Goal: Task Accomplishment & Management: Complete application form

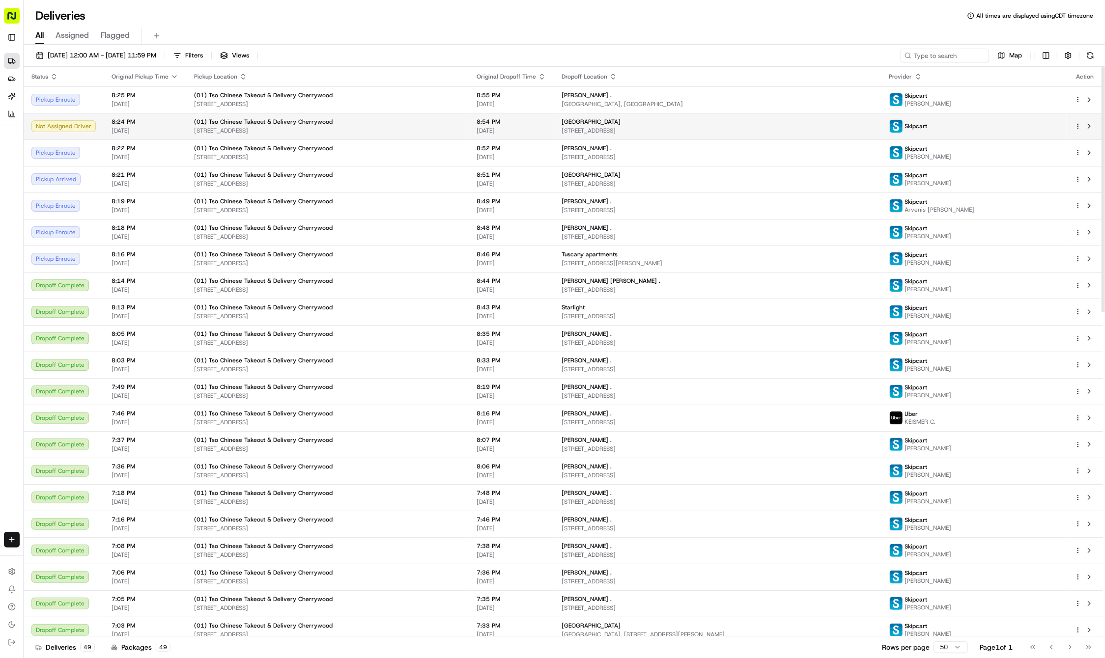
click at [582, 130] on span "407 E 45th St, Austin, TX 78751, USA" at bounding box center [718, 131] width 312 height 8
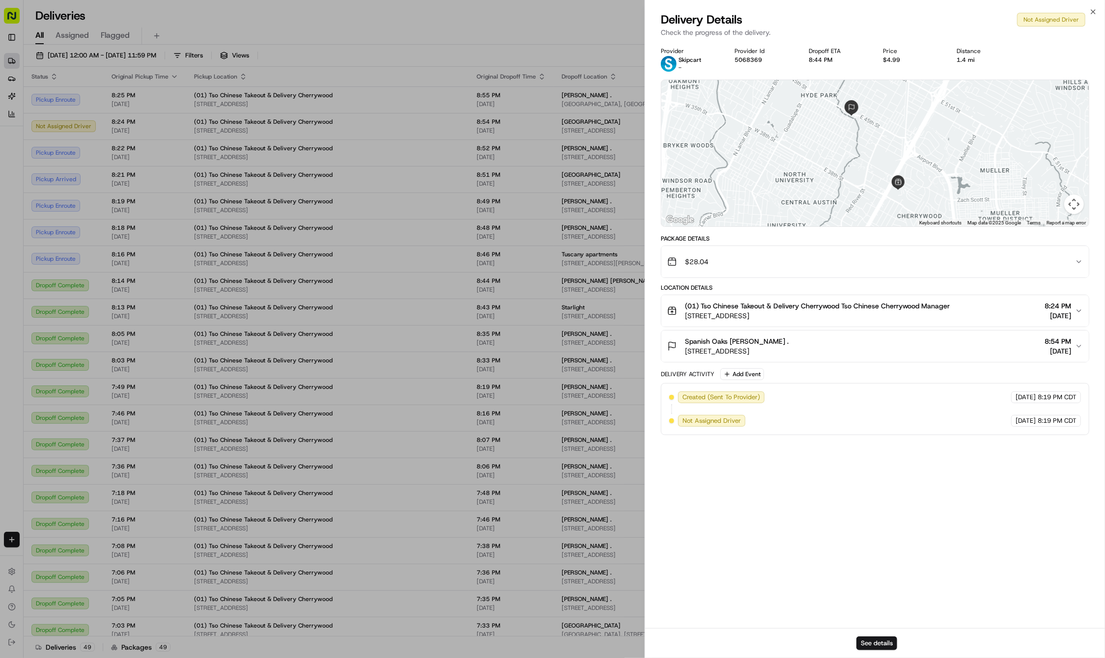
click at [1051, 319] on span "[DATE]" at bounding box center [1058, 316] width 27 height 10
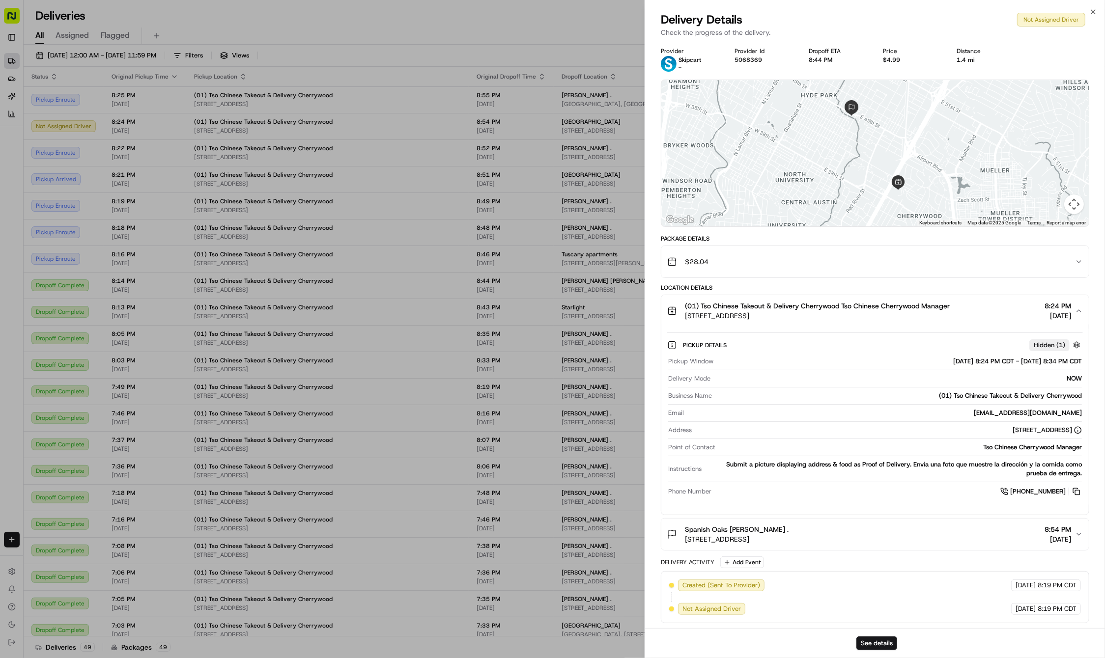
click at [1051, 318] on span "[DATE]" at bounding box center [1058, 316] width 27 height 10
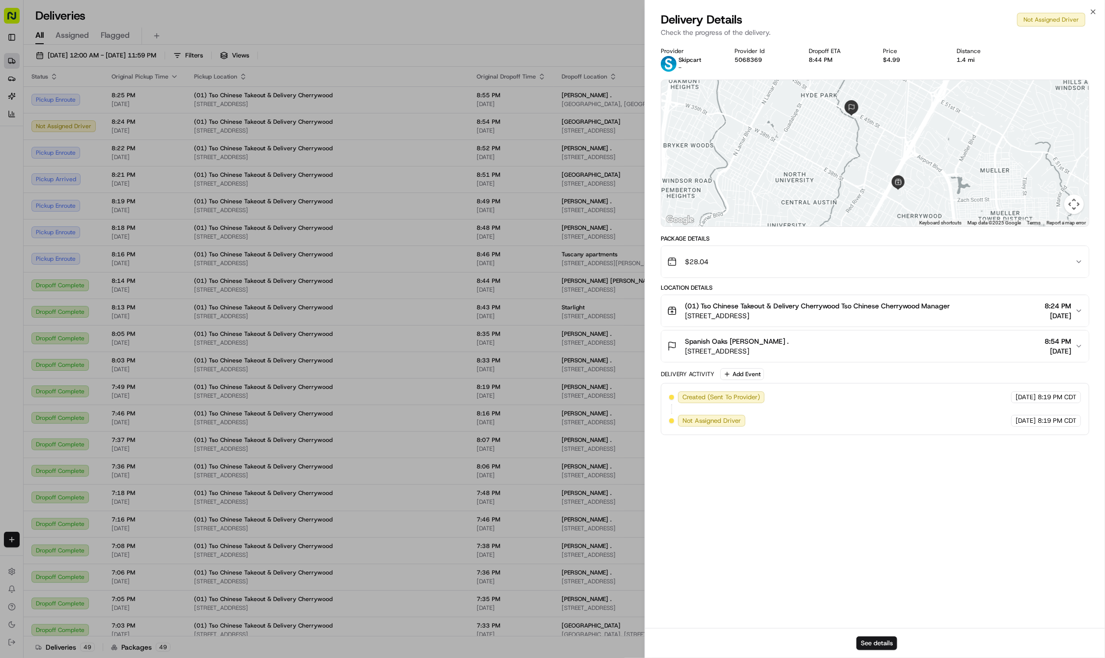
click at [1059, 349] on span "[DATE]" at bounding box center [1058, 351] width 27 height 10
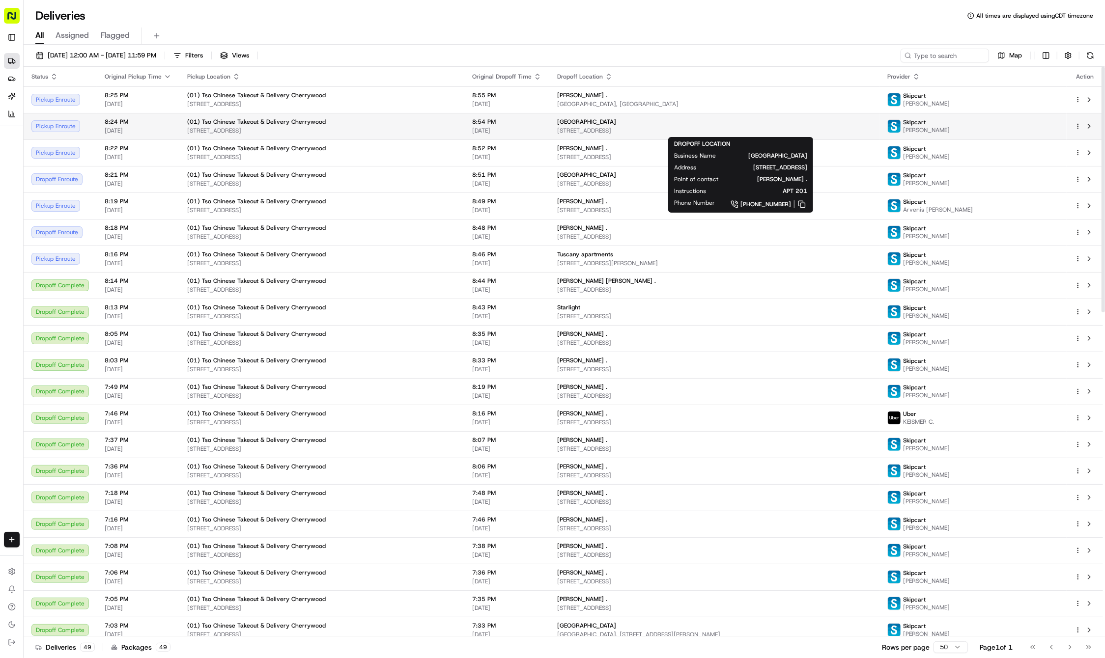
click at [618, 124] on div "Spanish Oaks" at bounding box center [714, 122] width 314 height 8
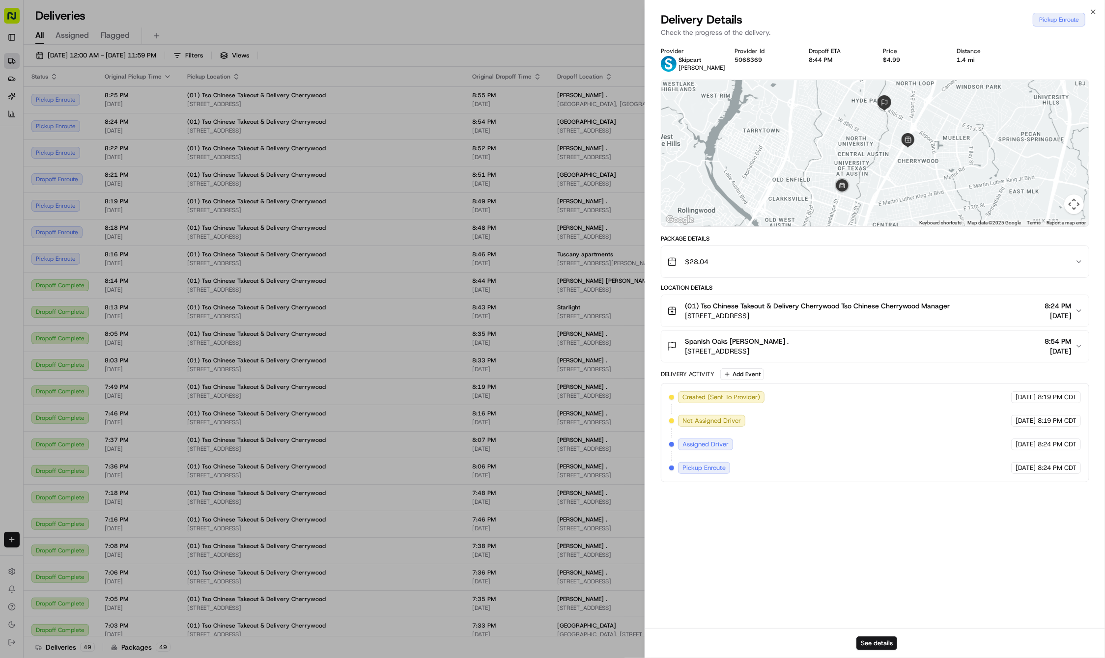
click at [962, 272] on div "$28.04" at bounding box center [871, 262] width 408 height 20
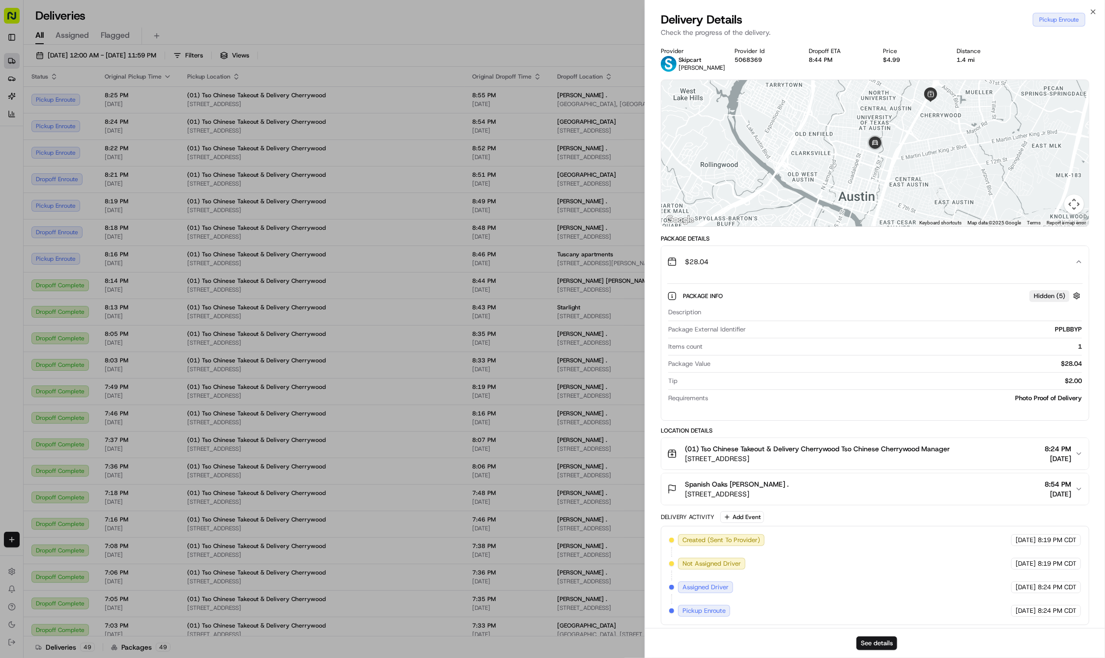
click at [962, 272] on div "$28.04" at bounding box center [871, 262] width 408 height 20
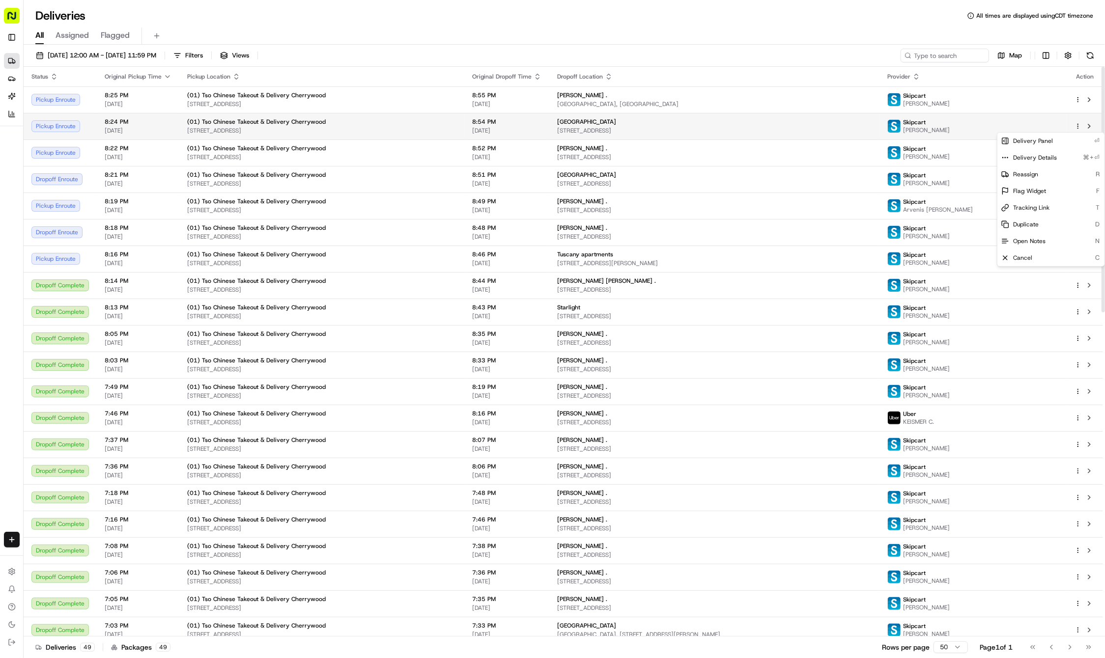
click at [1078, 127] on html "Tso Chinese 01 Cherrywood haran@tsochinese.com Toggle Sidebar Deliveries Provid…" at bounding box center [552, 329] width 1105 height 658
click at [948, 131] on html "Tso Chinese 01 Cherrywood haran@tsochinese.com Toggle Sidebar Deliveries Provid…" at bounding box center [552, 329] width 1105 height 658
click at [1079, 125] on html "Tso Chinese 01 Cherrywood haran@tsochinese.com Toggle Sidebar Deliveries Provid…" at bounding box center [552, 329] width 1105 height 658
click at [1077, 127] on html "Tso Chinese 01 Cherrywood haran@tsochinese.com Toggle Sidebar Deliveries Provid…" at bounding box center [552, 329] width 1105 height 658
click at [1078, 126] on html "Tso Chinese 01 Cherrywood haran@tsochinese.com Toggle Sidebar Deliveries Provid…" at bounding box center [552, 329] width 1105 height 658
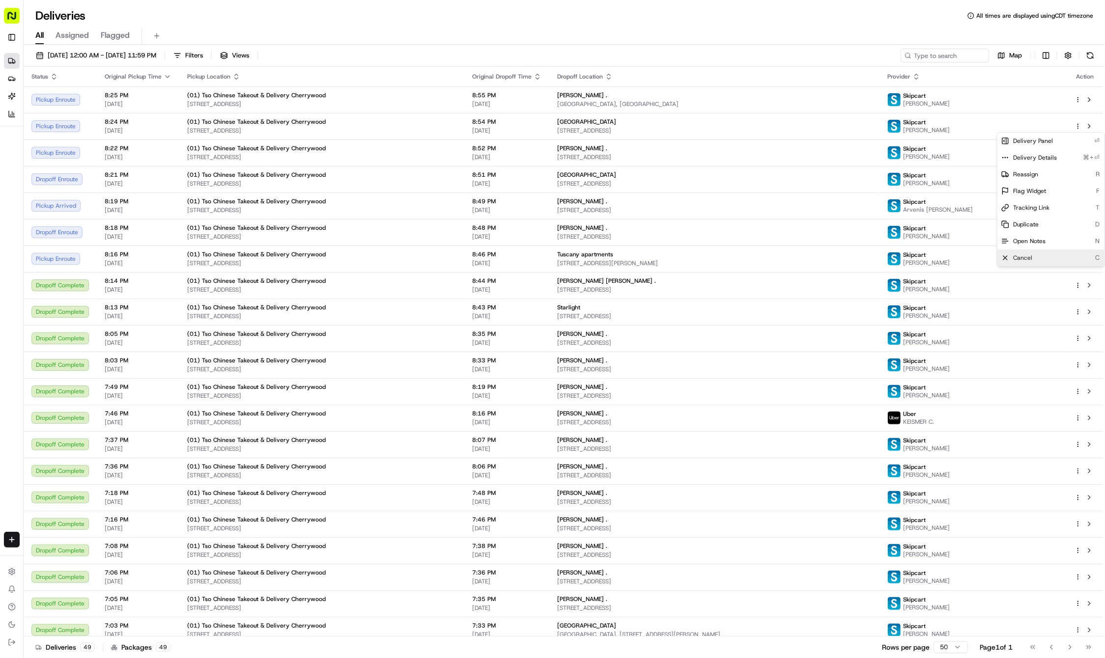
click at [1045, 250] on div "Cancel C" at bounding box center [1050, 258] width 107 height 17
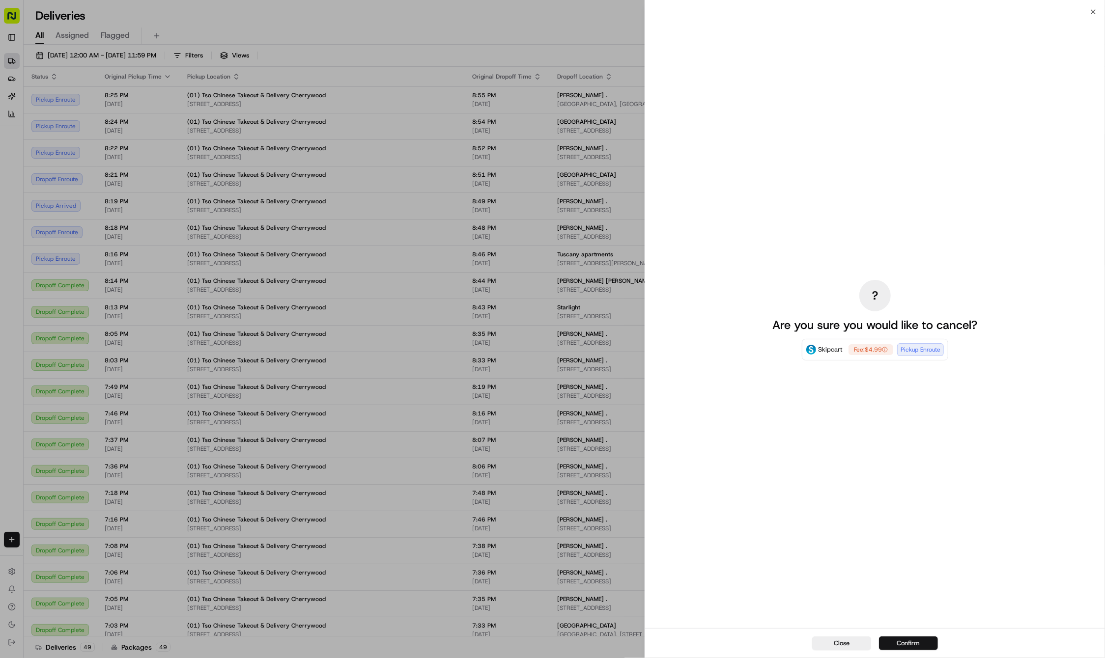
click at [903, 643] on button "Confirm" at bounding box center [908, 644] width 59 height 14
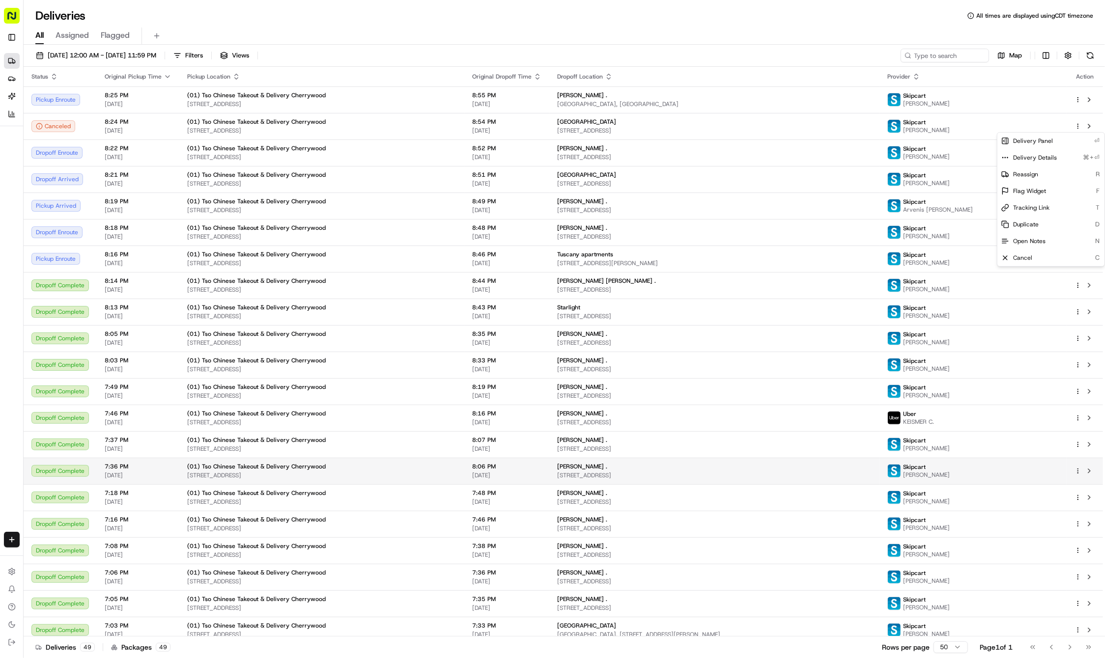
click at [914, 46] on div "08/24/2025 12:00 AM - 08/24/2025 11:59 PM Filters Views Map Status Original Pic…" at bounding box center [564, 353] width 1081 height 616
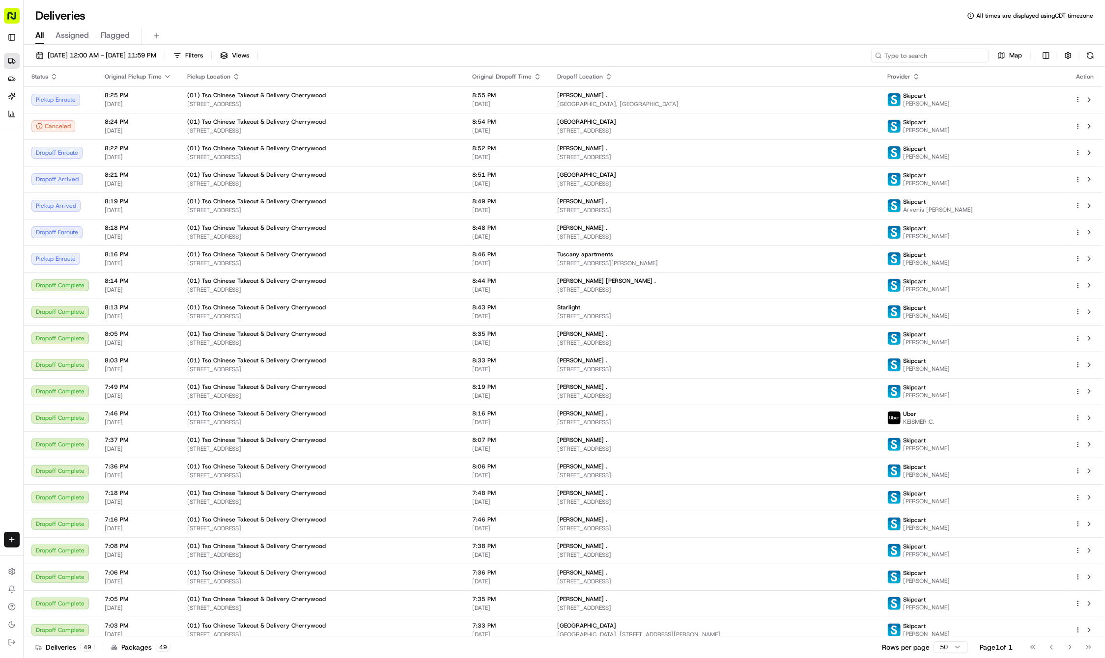
click at [926, 52] on input at bounding box center [930, 56] width 118 height 14
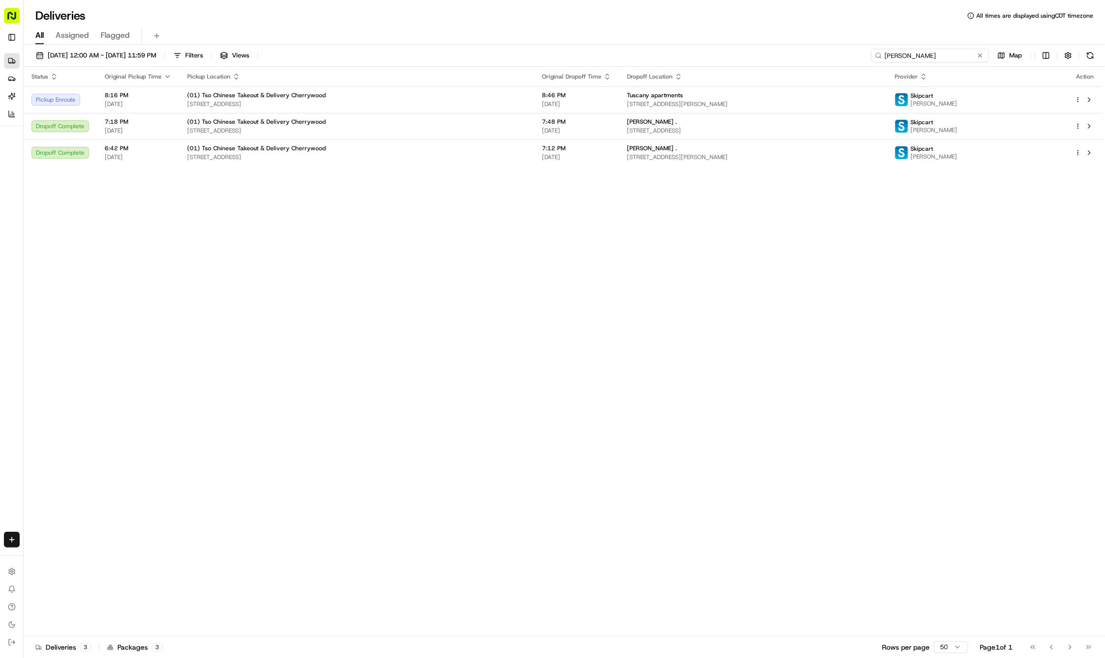
type input "Sarah"
drag, startPoint x: 926, startPoint y: 52, endPoint x: 980, endPoint y: 56, distance: 54.2
click at [980, 56] on button at bounding box center [980, 56] width 10 height 10
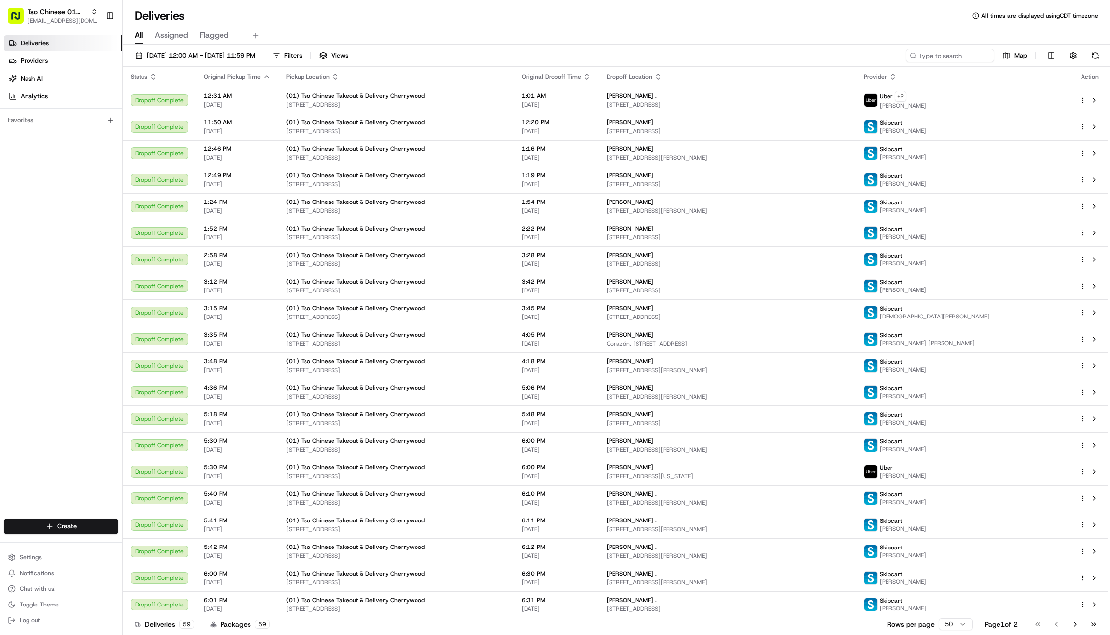
click at [263, 79] on icon "button" at bounding box center [267, 77] width 8 height 8
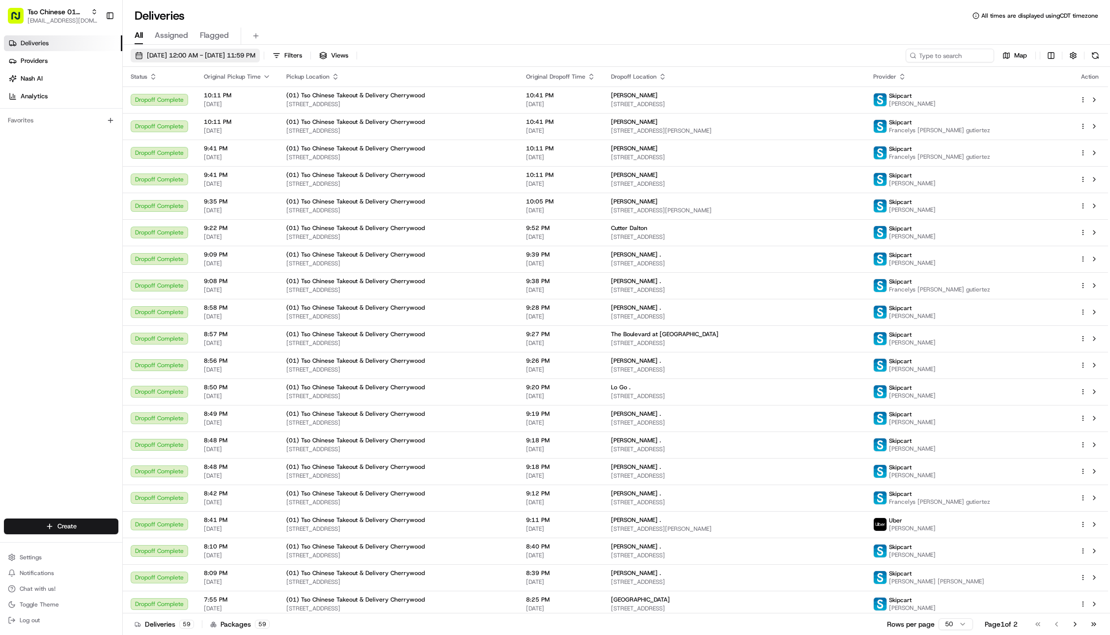
click at [202, 55] on span "08/23/2025 12:00 AM - 08/23/2025 11:59 PM" at bounding box center [201, 55] width 109 height 9
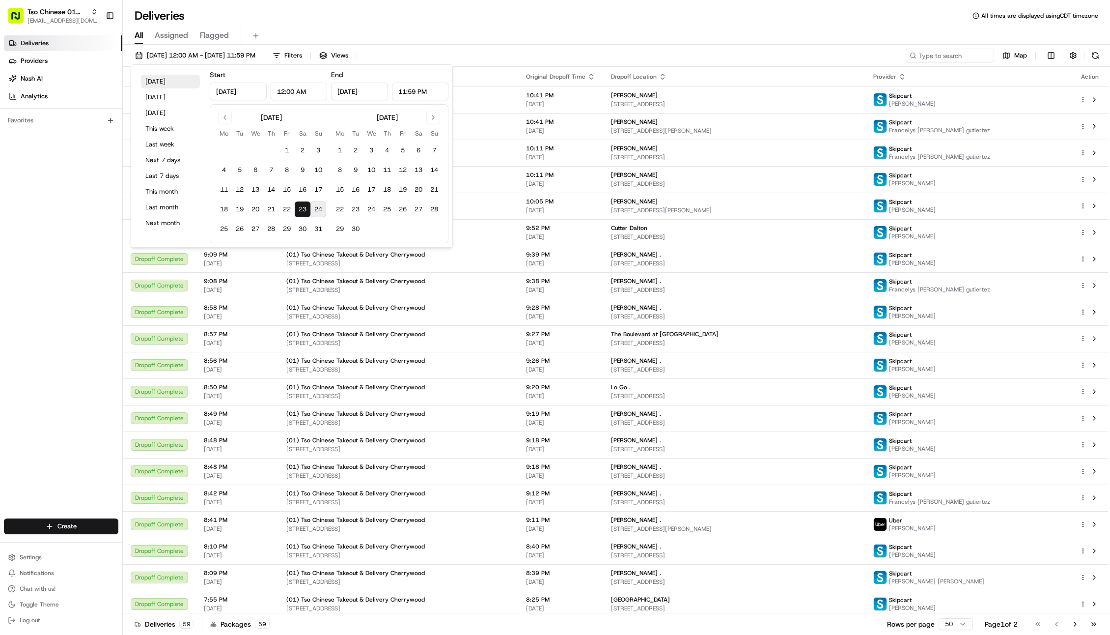
click at [160, 81] on button "Today" at bounding box center [170, 82] width 59 height 14
type input "Aug 24, 2025"
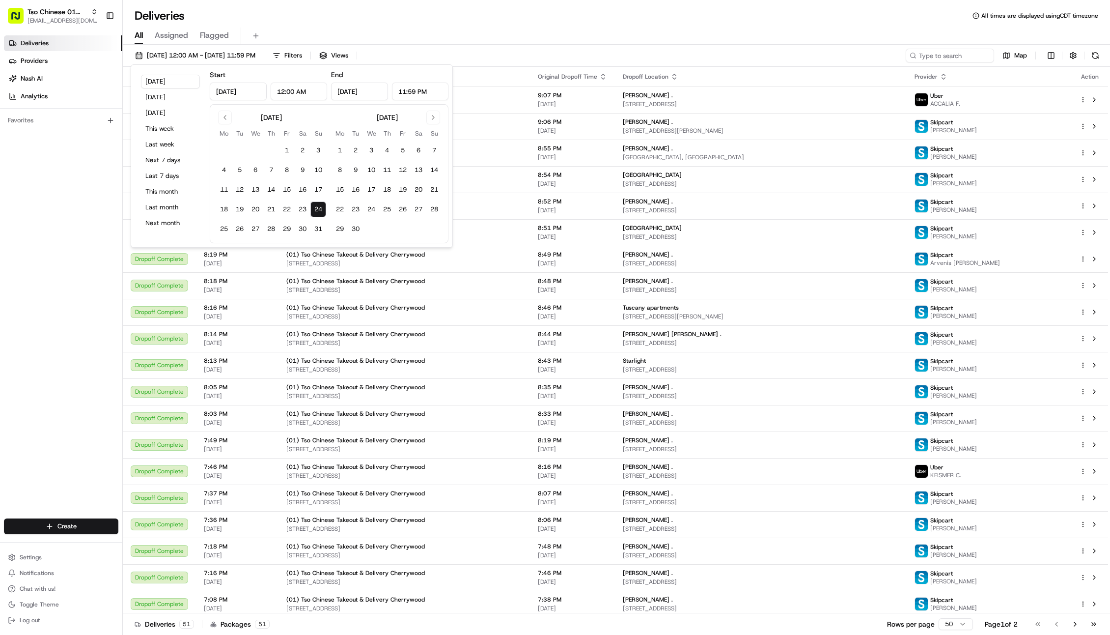
click at [447, 51] on div "08/24/2025 12:00 AM - 08/24/2025 11:59 PM Filters Views Map" at bounding box center [617, 58] width 988 height 18
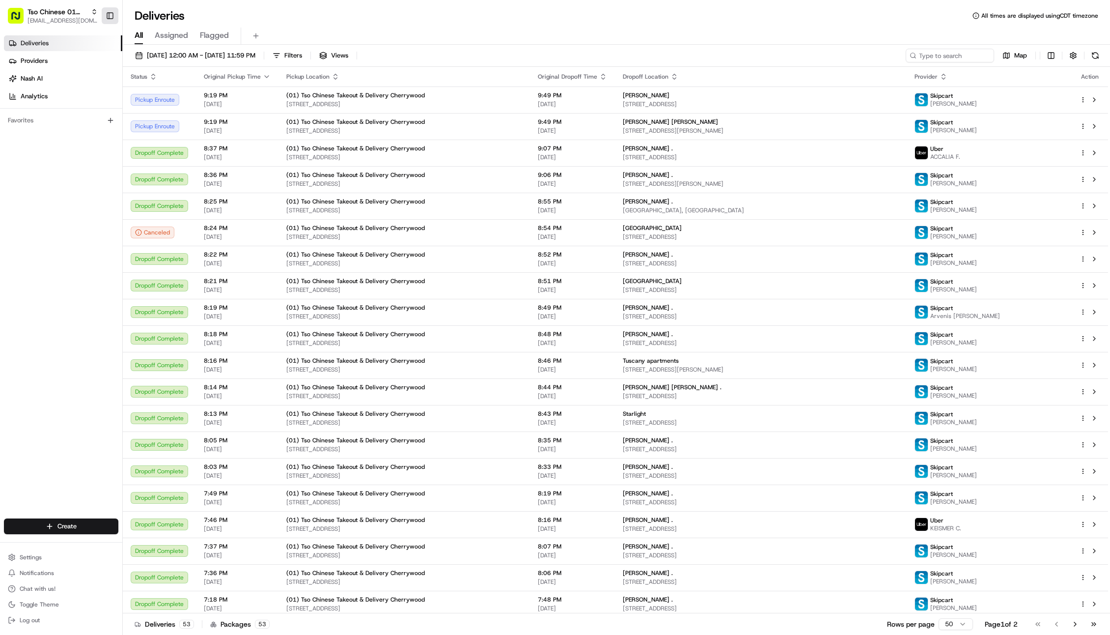
click at [109, 14] on button "Toggle Sidebar" at bounding box center [110, 15] width 17 height 17
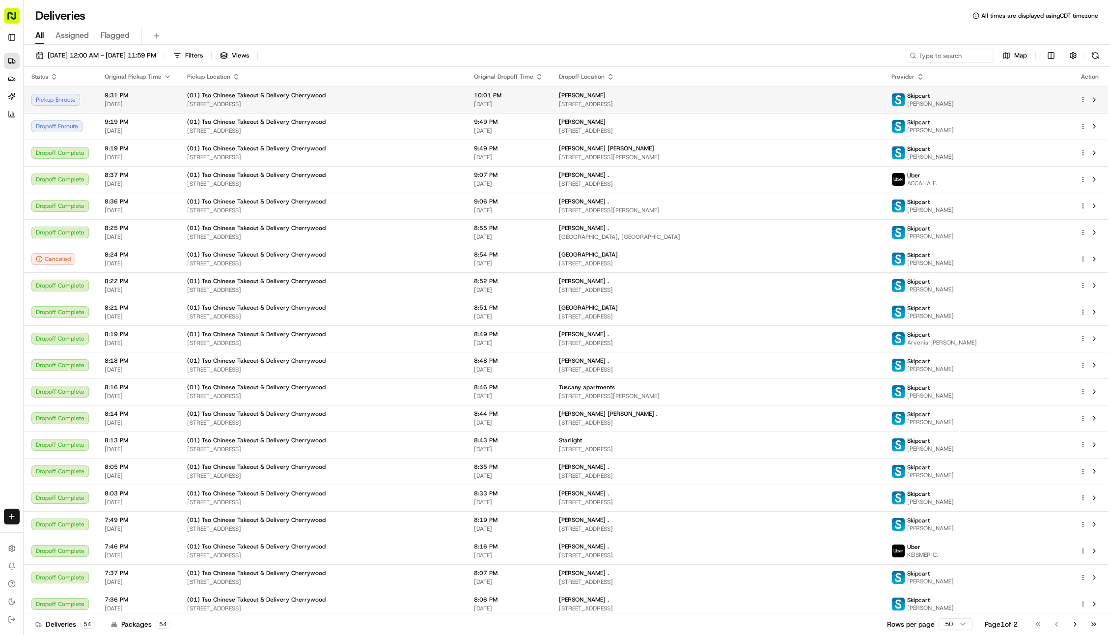
click at [339, 95] on div "(01) Tso Chinese Takeout & Delivery Cherrywood" at bounding box center [322, 95] width 271 height 8
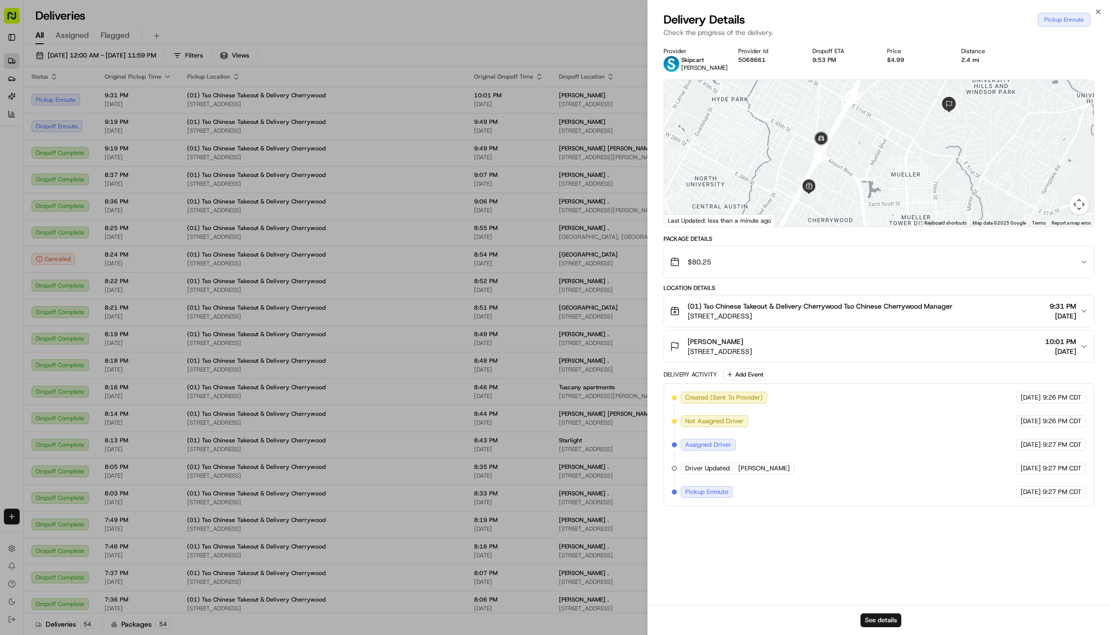
click at [648, 138] on div "Close Delivery Details Pickup Enroute Check the progress of the delivery. Provi…" at bounding box center [879, 317] width 463 height 635
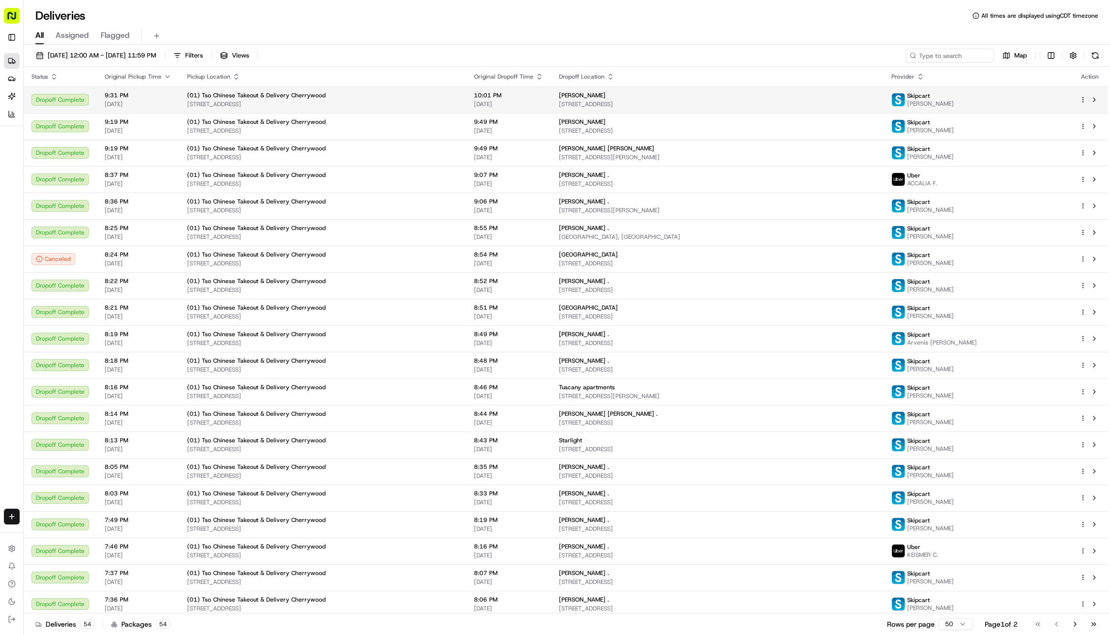
click at [670, 97] on div "Patrick Judge" at bounding box center [717, 95] width 317 height 8
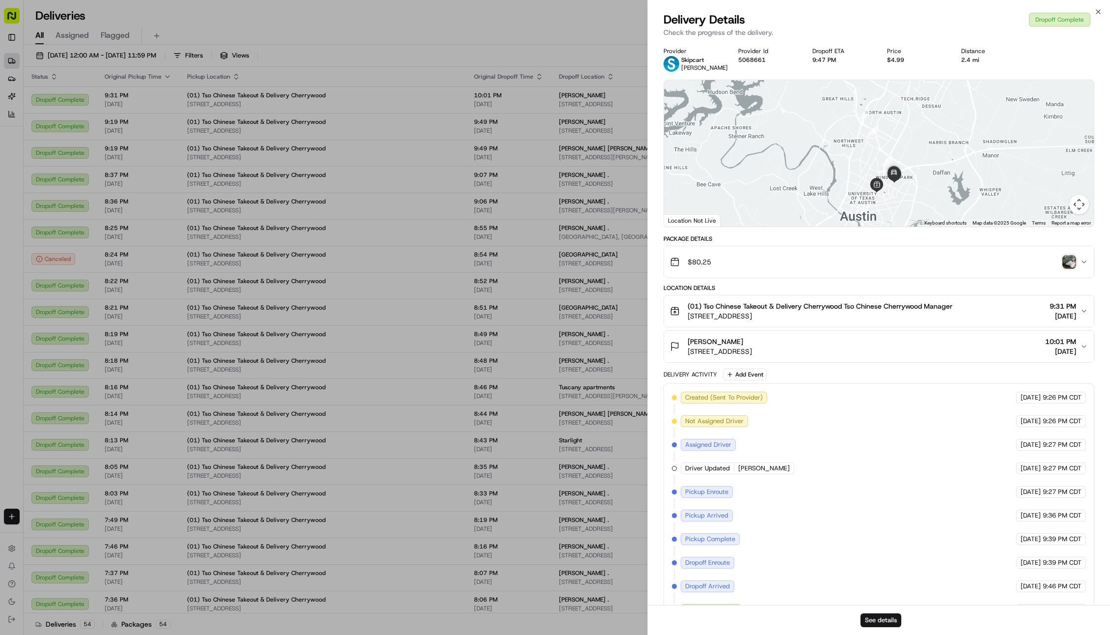
click at [1063, 259] on img "button" at bounding box center [1070, 262] width 14 height 14
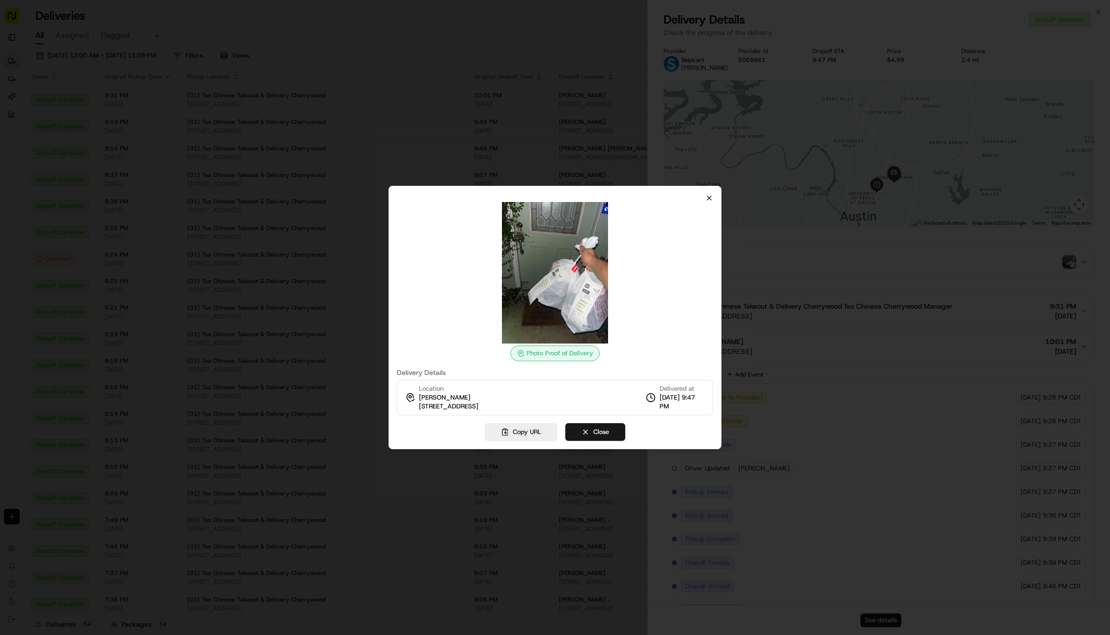
click at [706, 199] on icon "button" at bounding box center [710, 198] width 8 height 8
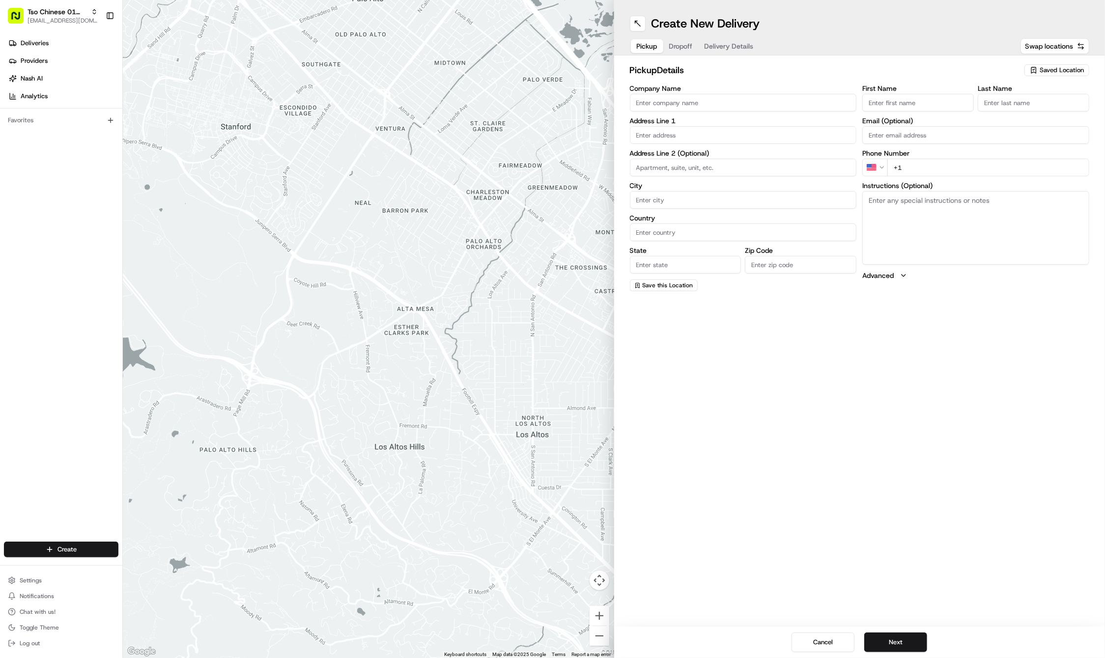
click at [1045, 66] on span "Saved Location" at bounding box center [1062, 70] width 44 height 9
click at [1026, 107] on span "(01) Tso Chinese Takeout & Delivery Cherrywood" at bounding box center [1040, 112] width 121 height 18
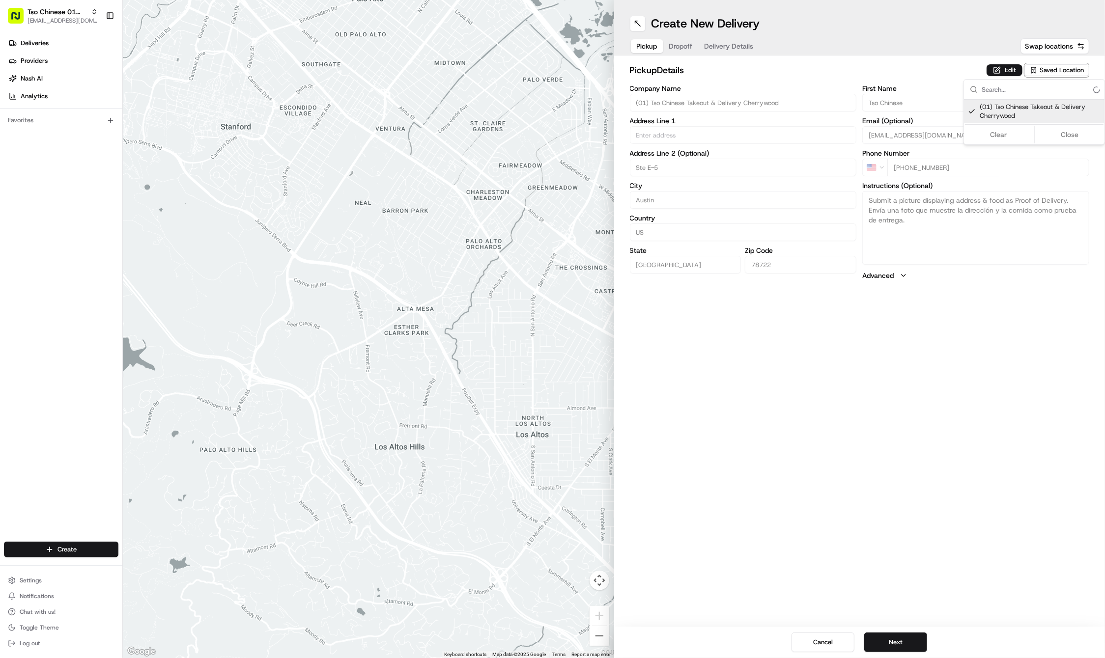
type input "(01) Tso Chinese Takeout & Delivery Cherrywood"
type input "Ste E-5"
type input "Austin"
type input "US"
type input "[GEOGRAPHIC_DATA]"
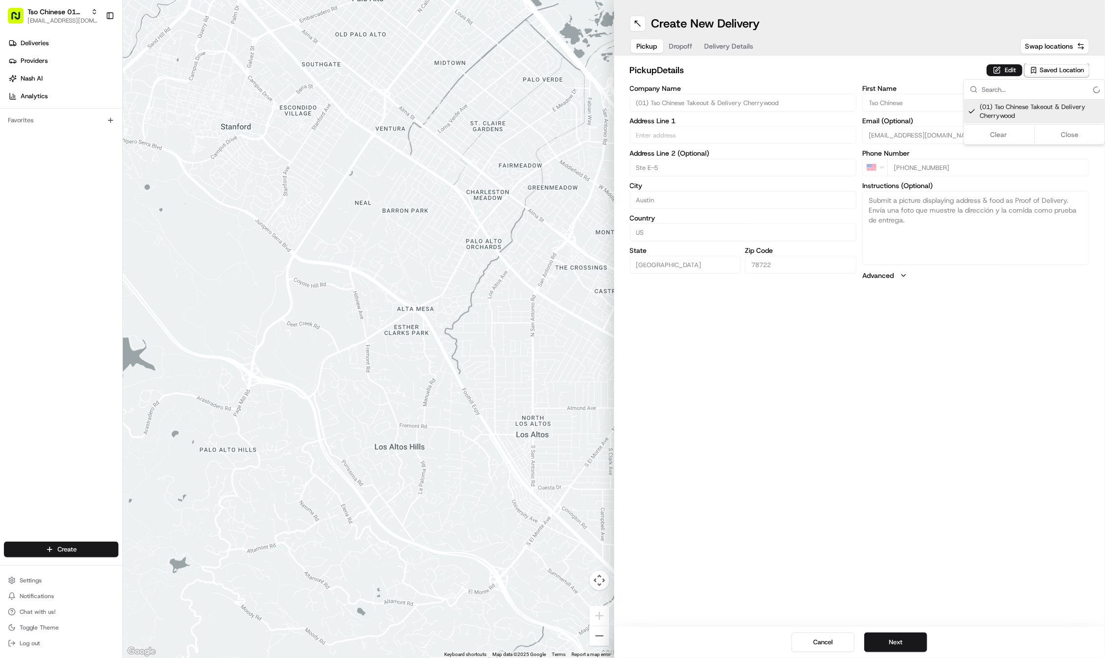
type input "78722"
type input "Tso Chinese"
type input "Cherrywood Manager"
type input "[EMAIL_ADDRESS][DOMAIN_NAME]"
type input "[PHONE_NUMBER]"
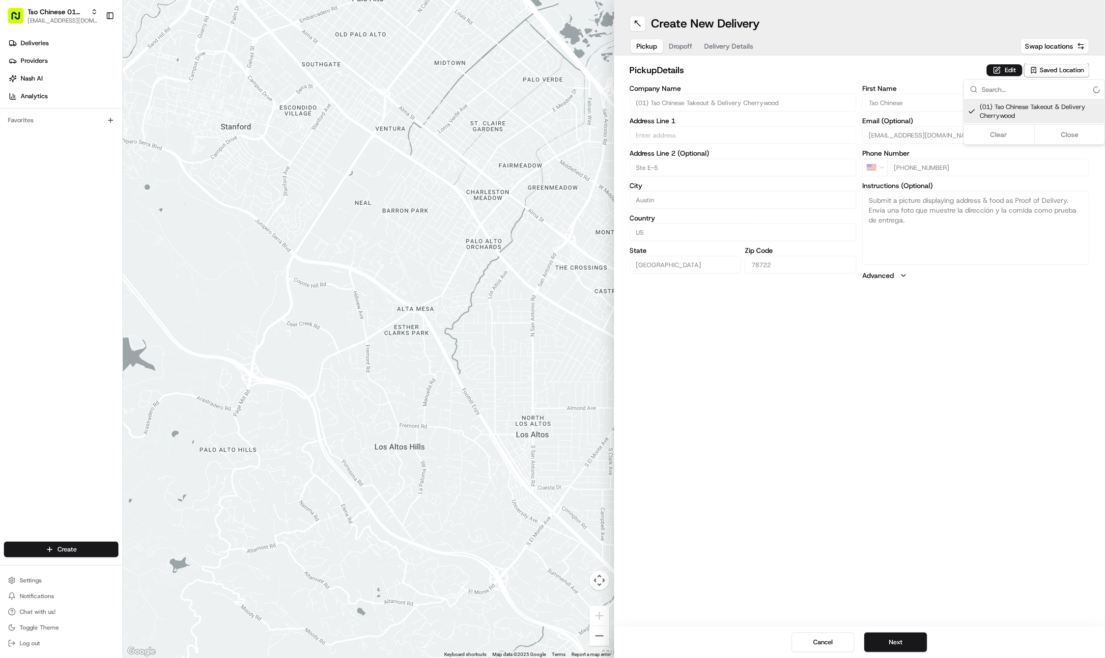
type input "[STREET_ADDRESS]"
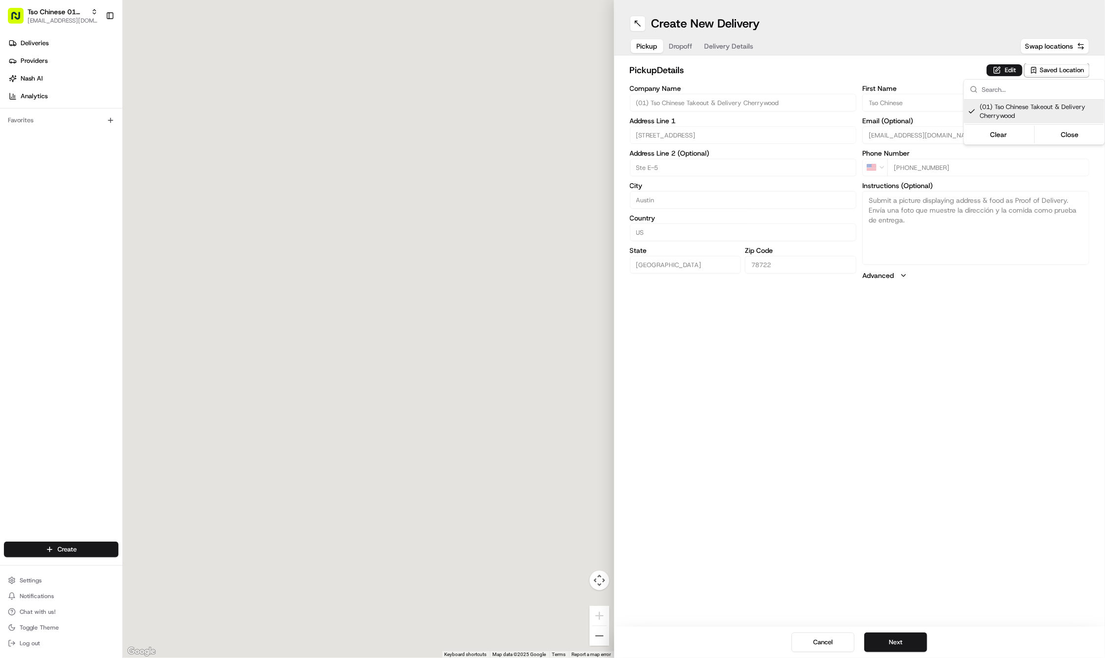
click at [932, 453] on html "Tso Chinese 01 Cherrywood [EMAIL_ADDRESS][DOMAIN_NAME] Toggle Sidebar Deliverie…" at bounding box center [552, 329] width 1105 height 658
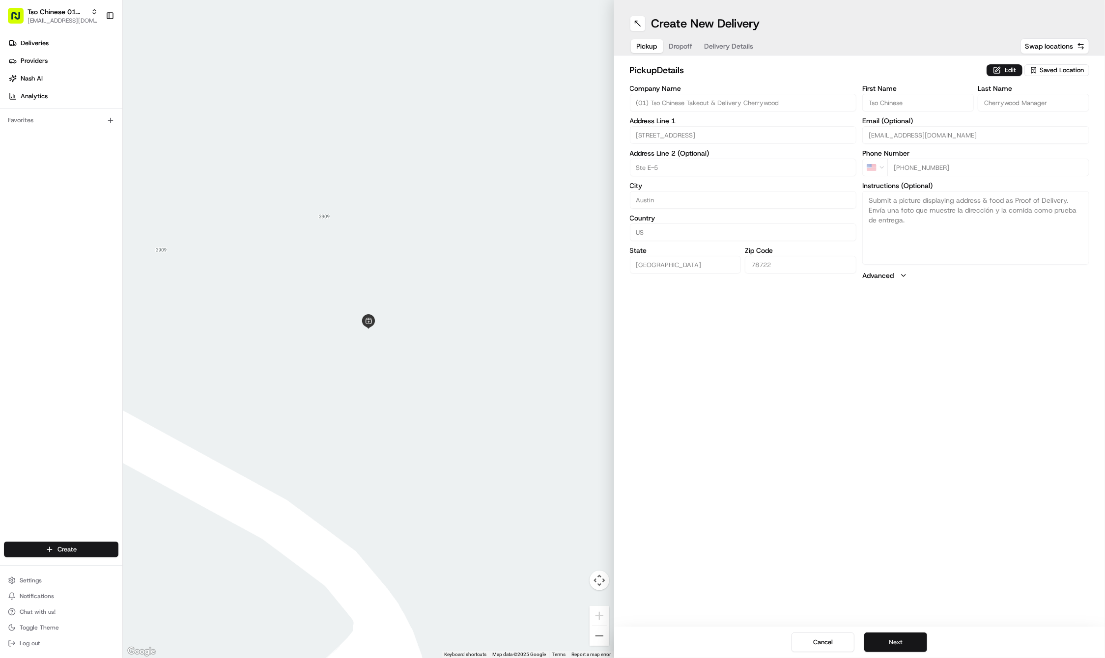
click at [884, 642] on button "Next" at bounding box center [895, 643] width 63 height 20
click at [924, 118] on label "Email (Optional)" at bounding box center [975, 120] width 227 height 7
click at [924, 126] on input "Email (Optional)" at bounding box center [975, 135] width 227 height 18
paste input "Joel"
type input "Joel"
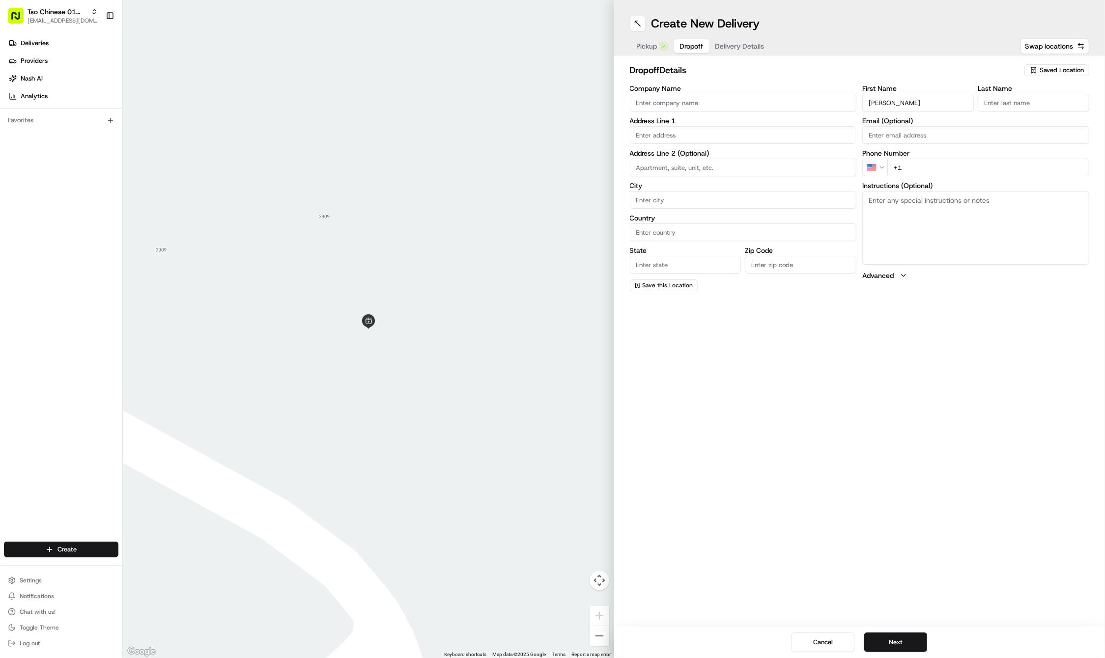
paste input "Rogers"
type input "Rogers"
paste input "512 779 4667"
type input "+1 512 779 4667"
paste input "3008 East 13th Street"
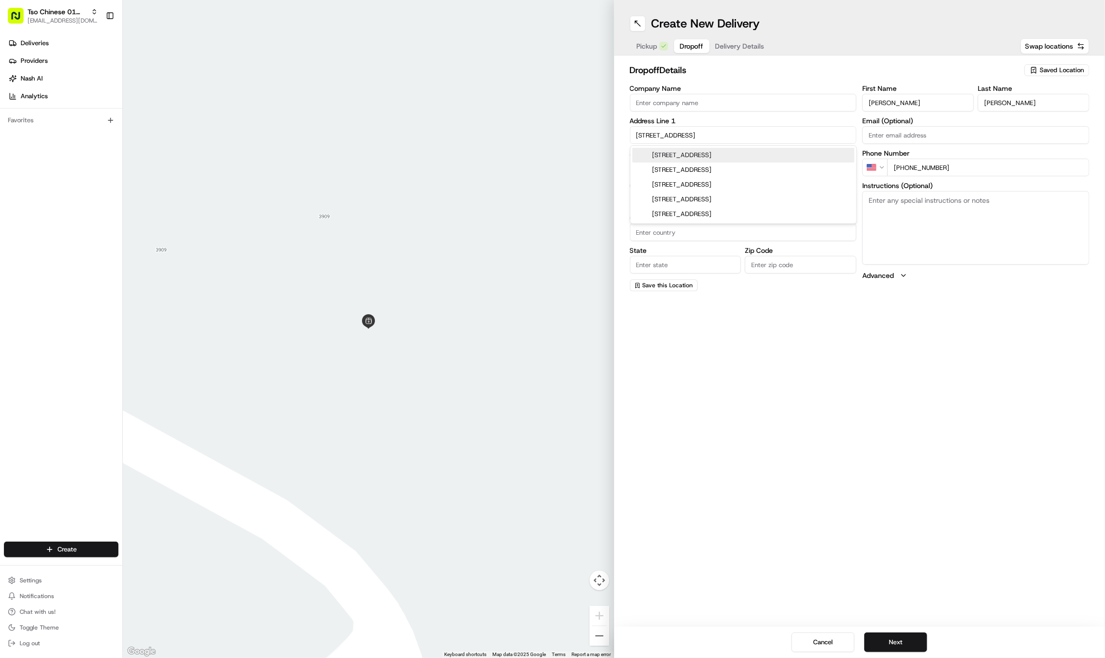
click at [717, 154] on div "3008 East 13th Street, Austin, TX" at bounding box center [743, 155] width 222 height 15
type input "3008 E 13th St, Austin, TX 78702, USA"
type input "Austin"
type input "[GEOGRAPHIC_DATA]"
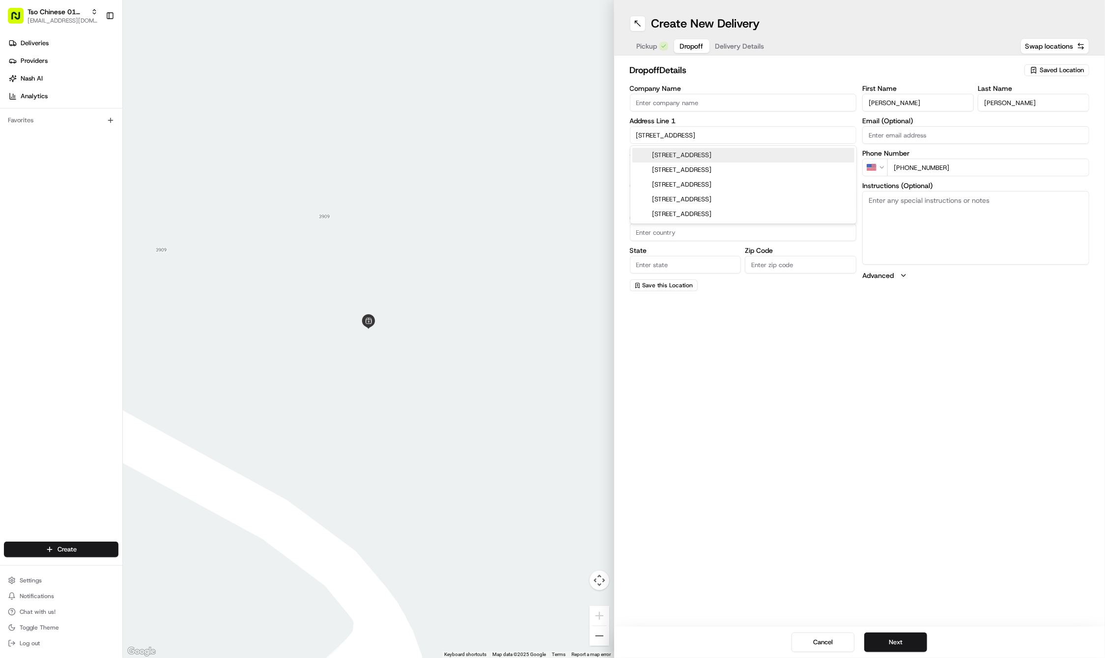
type input "78702"
type input "3008 East 13th Street"
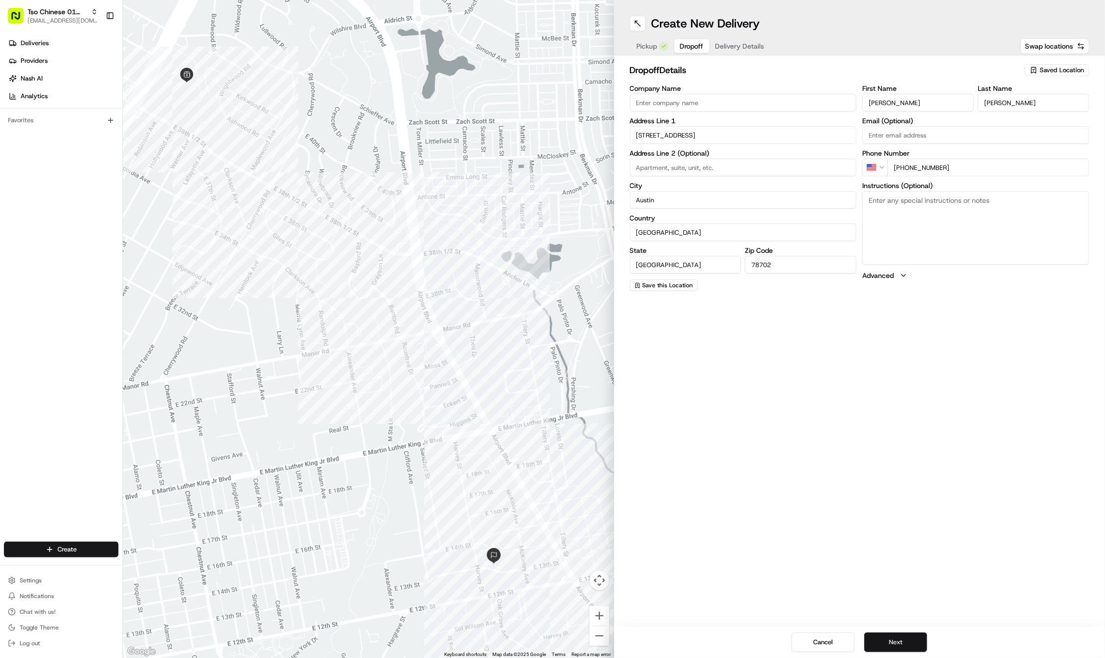
click at [904, 645] on button "Next" at bounding box center [895, 643] width 63 height 20
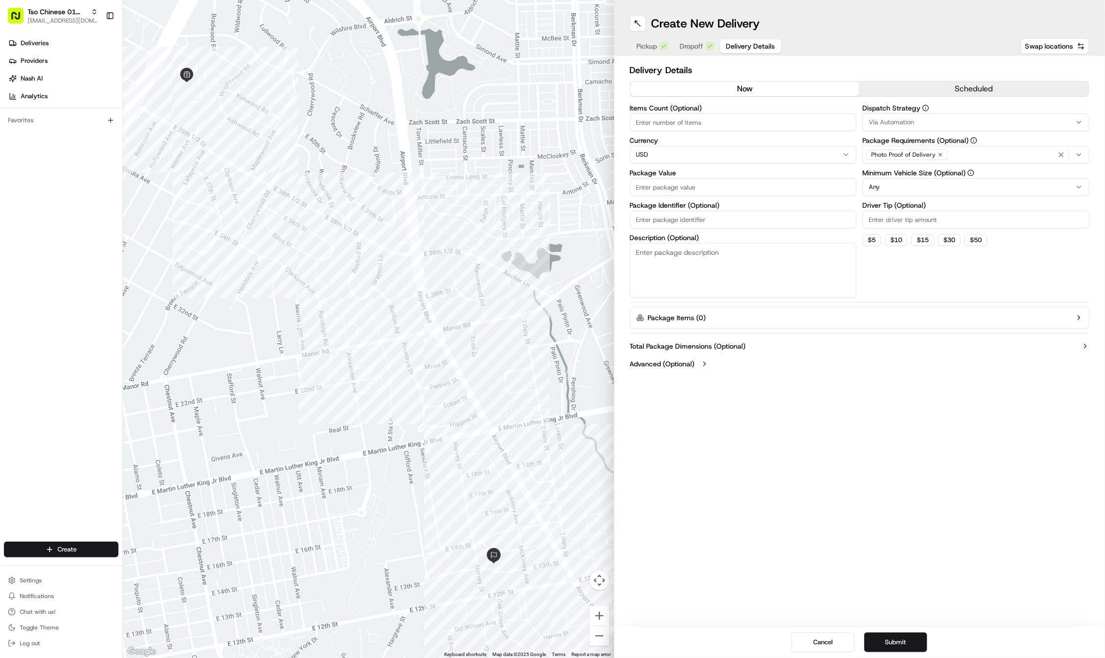
click at [712, 218] on input "Package Identifier (Optional)" at bounding box center [743, 220] width 227 height 18
paste input "97C6233"
type input "97C6233"
click at [686, 192] on input "Package Value" at bounding box center [743, 187] width 227 height 18
type input "33.45"
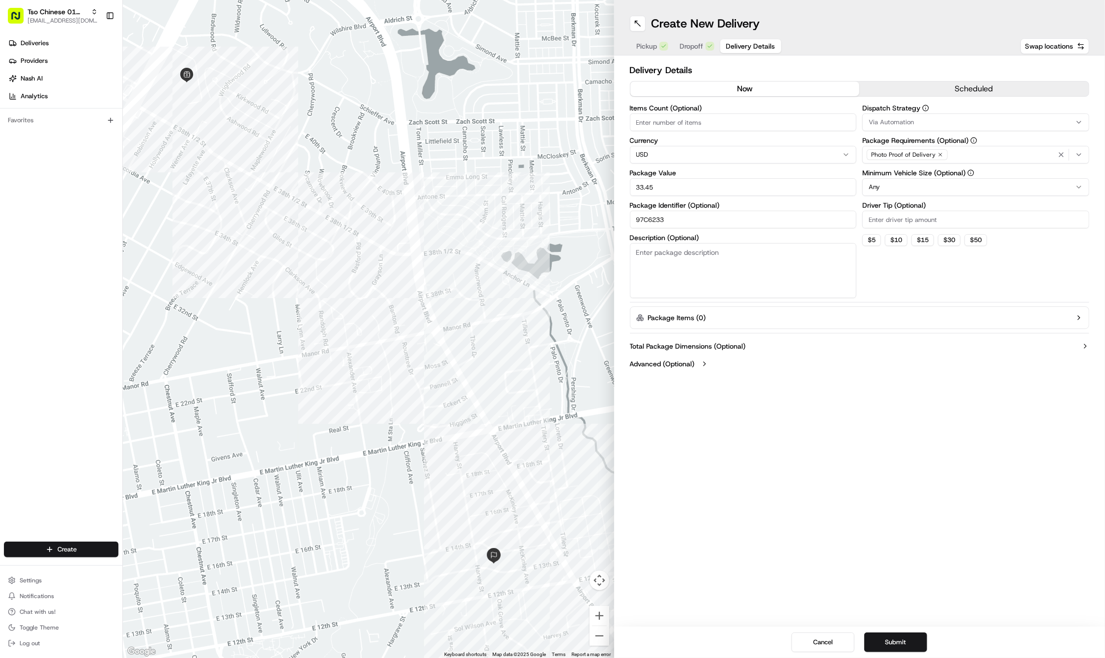
click at [874, 225] on input "Driver Tip (Optional)" at bounding box center [975, 220] width 227 height 18
type input "2"
click at [938, 152] on icon "button" at bounding box center [941, 155] width 6 height 6
click at [938, 152] on div "Select requirements" at bounding box center [976, 154] width 222 height 9
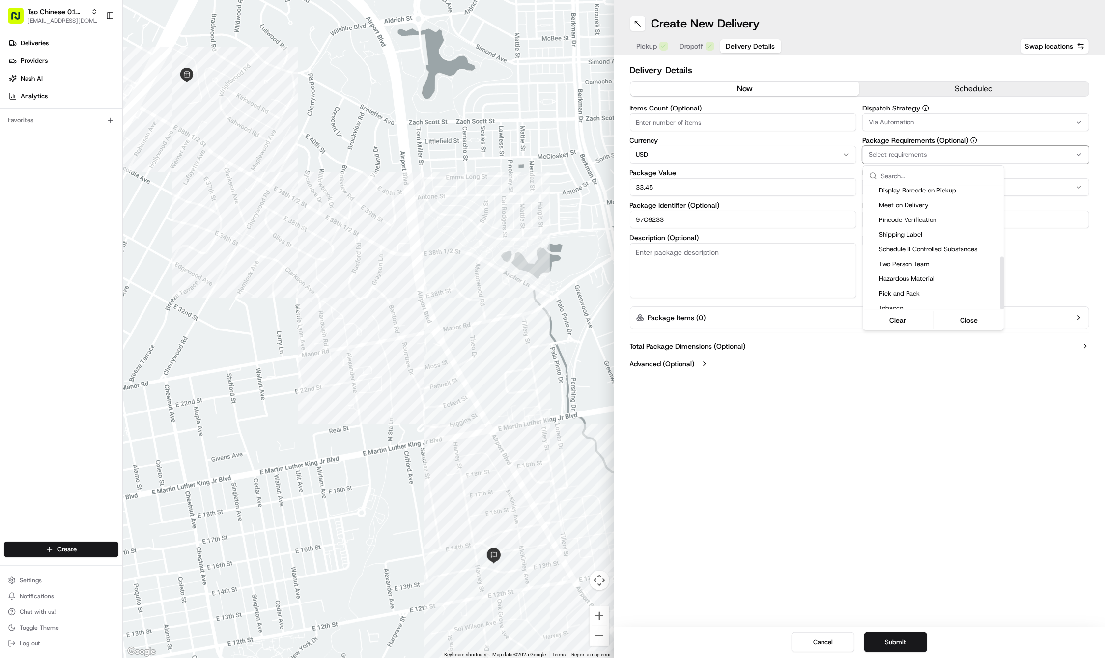
click at [926, 204] on span "Meet on Delivery" at bounding box center [939, 205] width 121 height 9
click at [926, 137] on html "Tso Chinese 01 Cherrywood haran@tsochinese.com Toggle Sidebar Deliveries Provid…" at bounding box center [552, 329] width 1105 height 658
click at [922, 123] on div "Via Automation" at bounding box center [976, 122] width 222 height 9
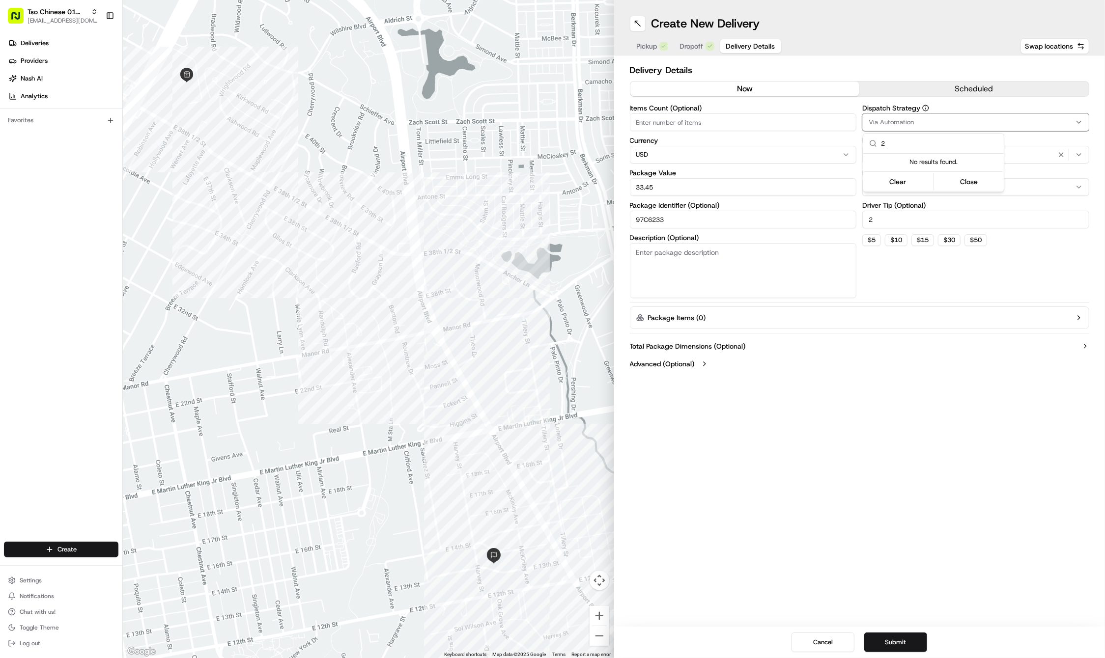
type input "2"
click at [914, 124] on html "Tso Chinese 01 Cherrywood haran@tsochinese.com Toggle Sidebar Deliveries Provid…" at bounding box center [552, 329] width 1105 height 658
click at [914, 124] on div "Via Automation" at bounding box center [976, 122] width 222 height 9
click at [907, 177] on span "Tso Cherrywood Strategy" at bounding box center [939, 175] width 121 height 9
click at [924, 411] on html "Tso Chinese 01 Cherrywood haran@tsochinese.com Toggle Sidebar Deliveries Provid…" at bounding box center [552, 329] width 1105 height 658
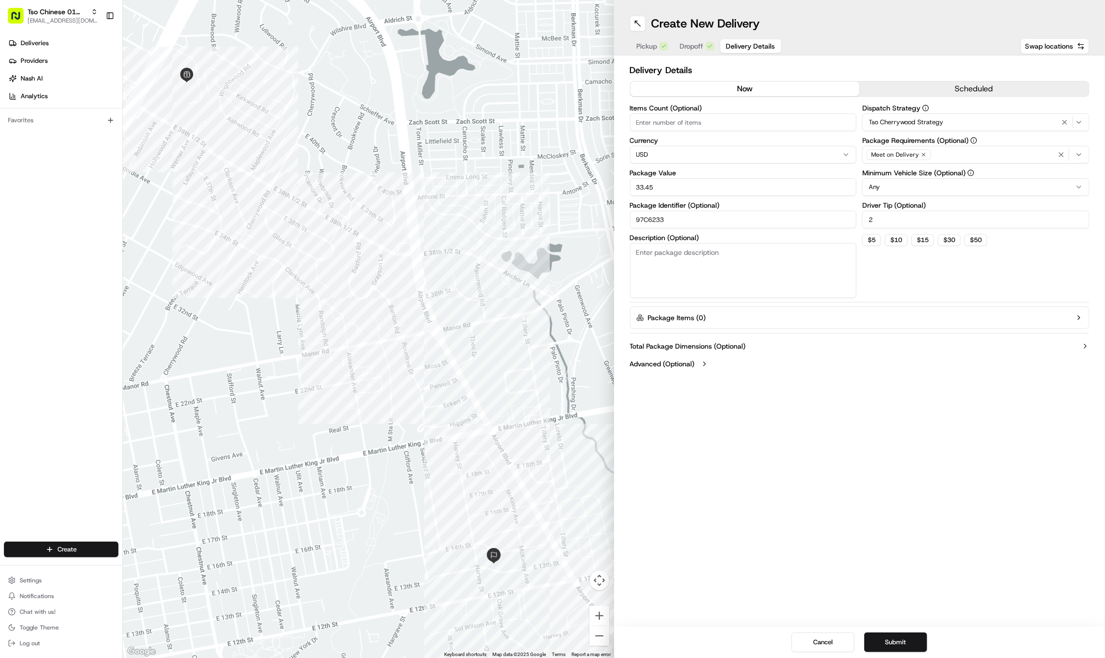
click at [907, 118] on span "Tso Cherrywood Strategy" at bounding box center [906, 122] width 75 height 9
click at [907, 118] on html "Tso Chinese 01 Cherrywood haran@tsochinese.com Toggle Sidebar Deliveries Provid…" at bounding box center [552, 329] width 1105 height 658
click at [902, 395] on div "Create New Delivery Pickup Dropoff Delivery Details Swap locations Delivery Det…" at bounding box center [859, 329] width 491 height 658
click at [871, 508] on div "Create New Delivery Pickup Dropoff Delivery Details Swap locations Delivery Det…" at bounding box center [859, 329] width 491 height 658
click at [894, 643] on button "Submit" at bounding box center [895, 643] width 63 height 20
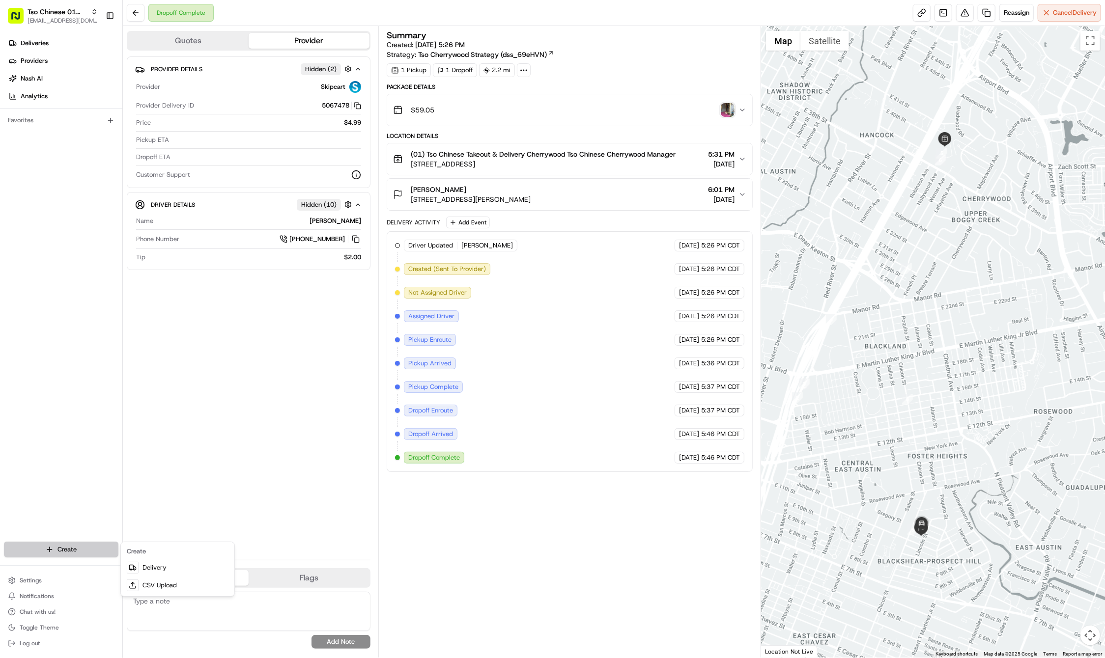
click at [77, 553] on html "Tso Chinese 01 Cherrywood haran@tsochinese.com Toggle Sidebar Deliveries Provid…" at bounding box center [552, 329] width 1105 height 658
click at [159, 563] on link "Delivery" at bounding box center [178, 568] width 110 height 18
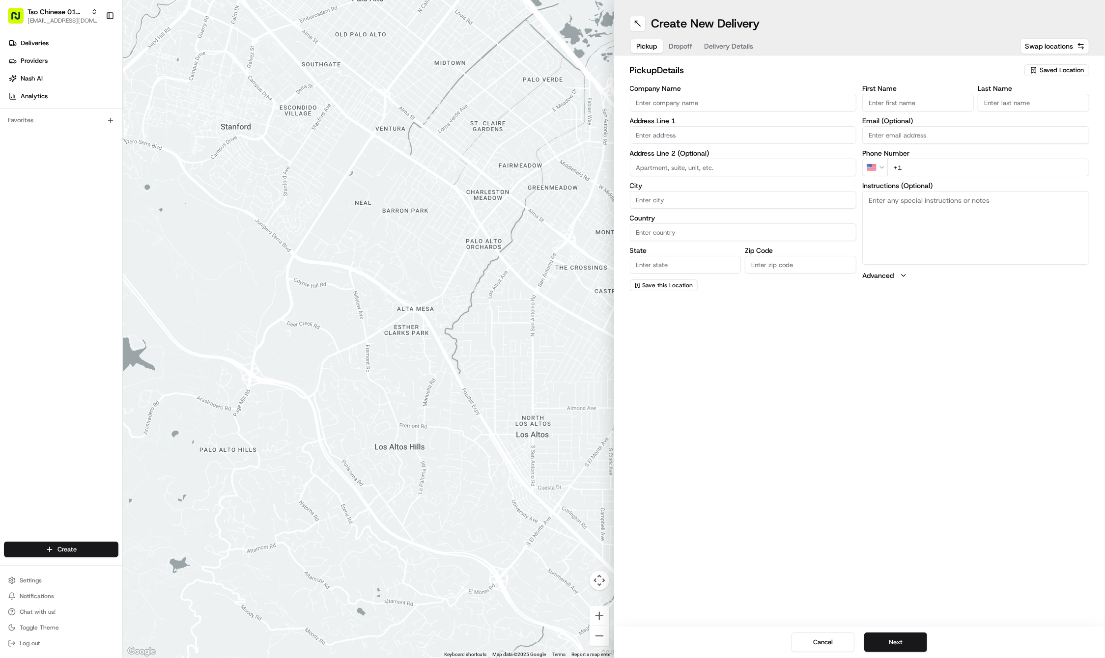
click at [1036, 68] on icon "button" at bounding box center [1034, 70] width 8 height 8
click at [1032, 106] on span "(01) Tso Chinese Takeout & Delivery Cherrywood" at bounding box center [1040, 112] width 121 height 18
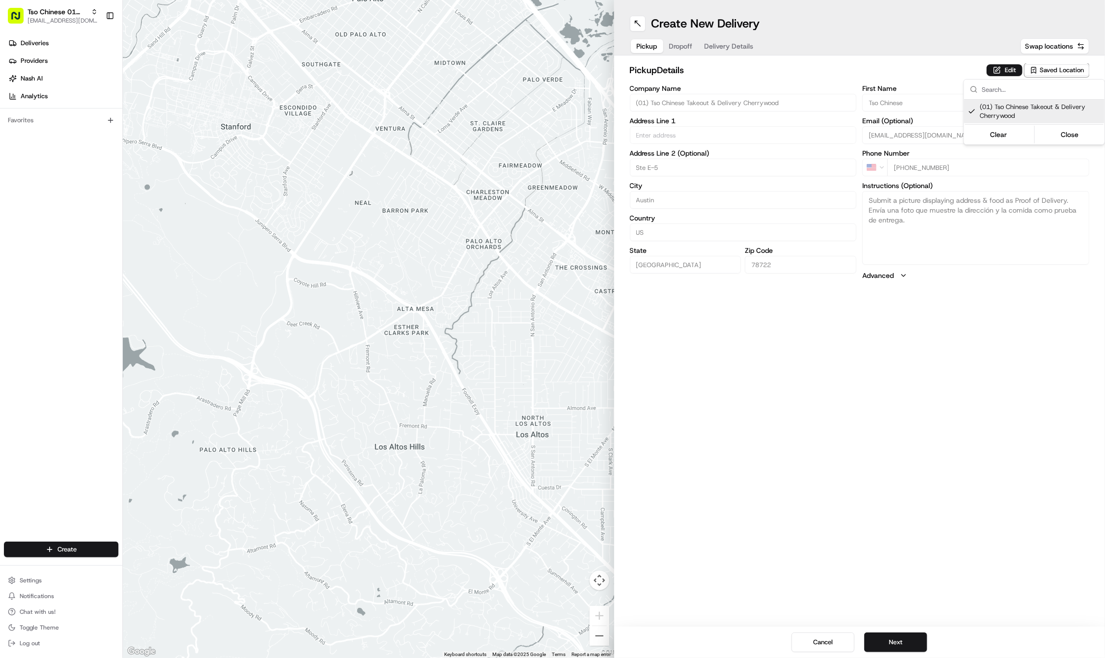
type input "(01) Tso Chinese Takeout & Delivery Cherrywood"
type input "Ste E-5"
type input "Austin"
type input "US"
type input "[GEOGRAPHIC_DATA]"
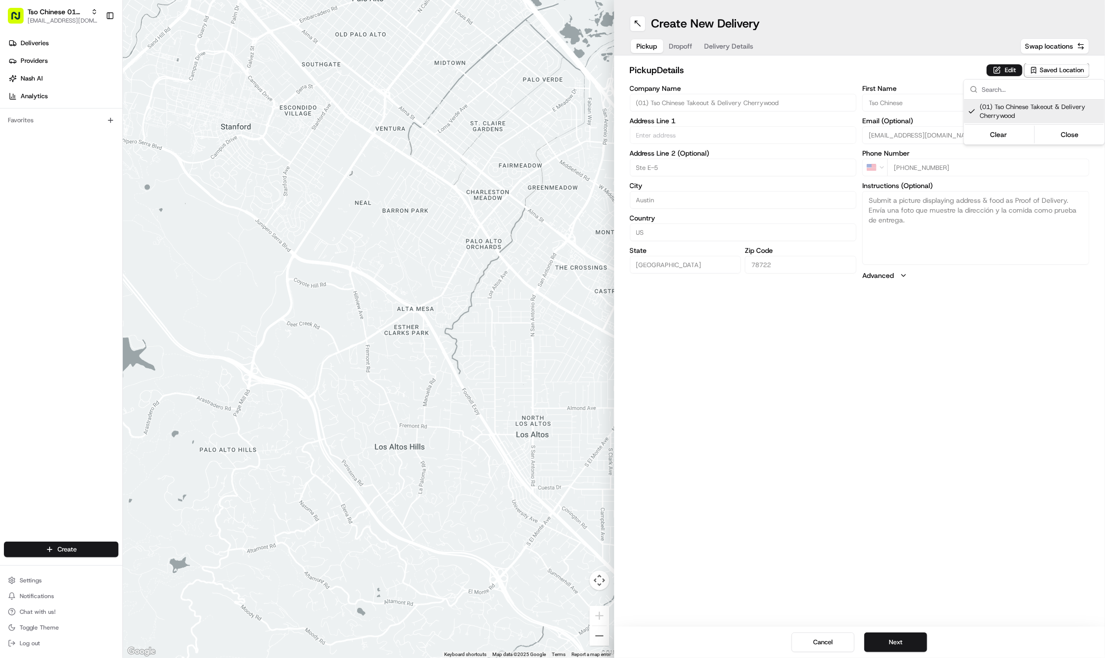
type input "78722"
type input "Tso Chinese"
type input "Cherrywood Manager"
type input "[EMAIL_ADDRESS][DOMAIN_NAME]"
type input "[PHONE_NUMBER]"
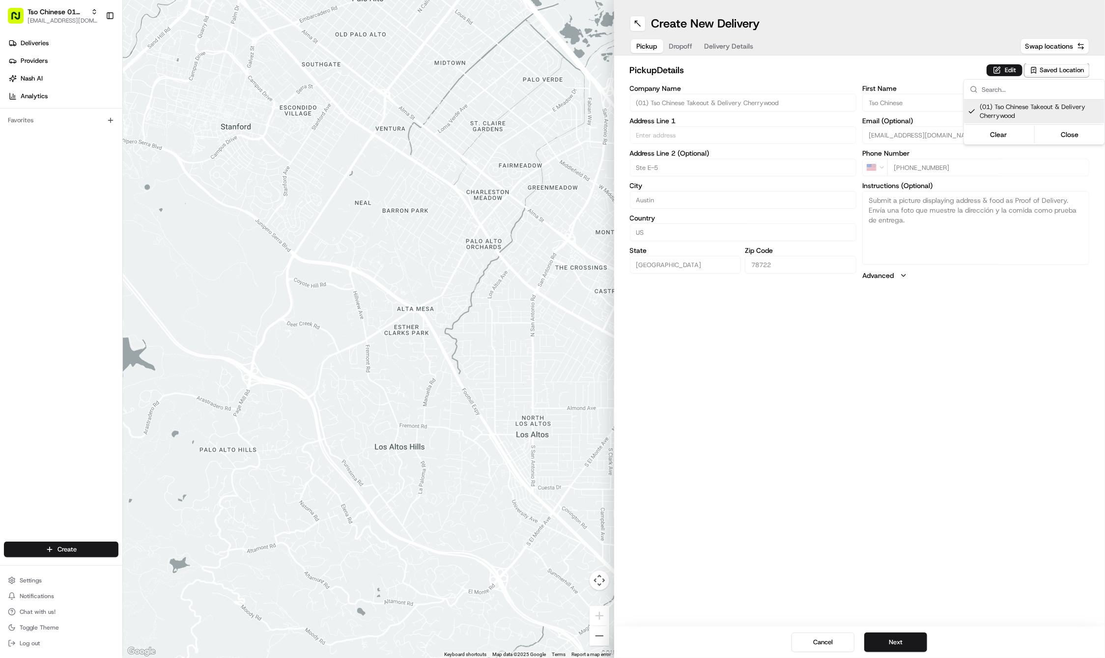
type textarea "Submit a picture displaying address & food as Proof of Delivery. Envía una foto…"
type input "[STREET_ADDRESS]"
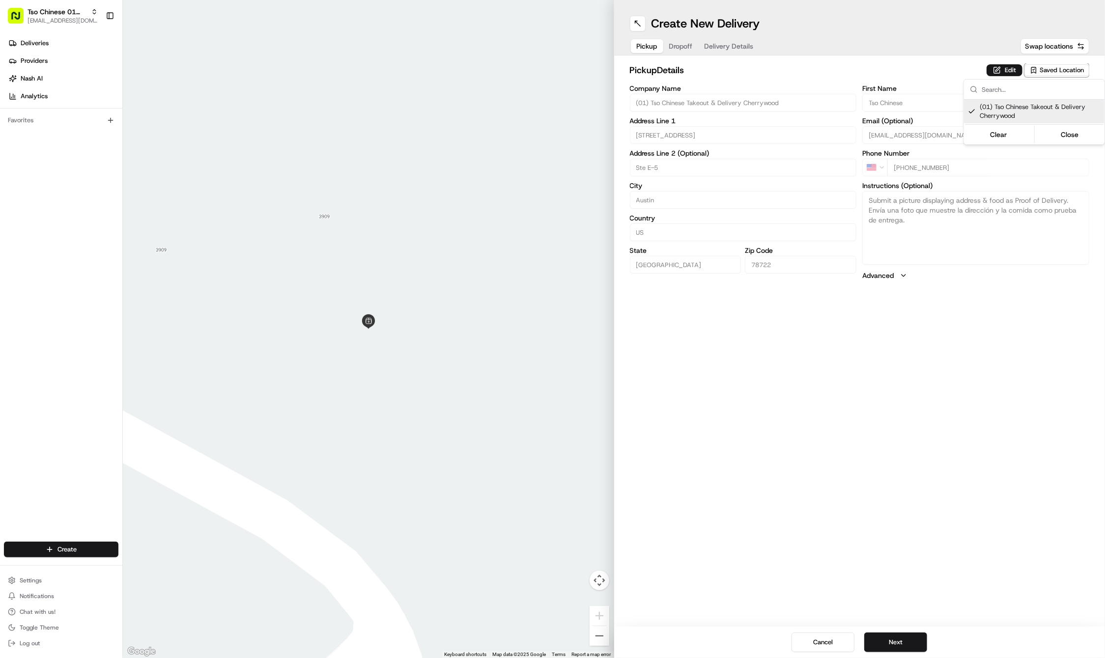
click at [832, 492] on html "Tso Chinese 01 Cherrywood [EMAIL_ADDRESS][DOMAIN_NAME] Toggle Sidebar Deliverie…" at bounding box center [552, 329] width 1105 height 658
click at [883, 641] on button "Next" at bounding box center [895, 643] width 63 height 20
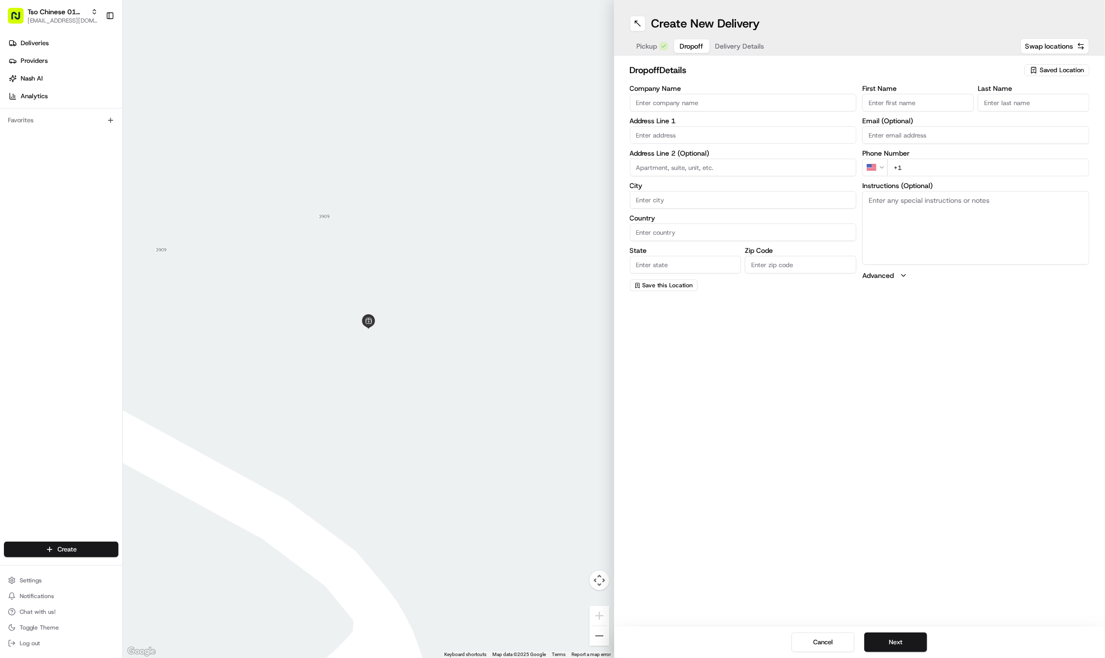
paste input "Holsen"
type input "Holsen"
click at [1007, 88] on label "Last Name" at bounding box center [1034, 88] width 112 height 7
click at [1007, 94] on input "Last Name" at bounding box center [1034, 103] width 112 height 18
paste input "Moore"
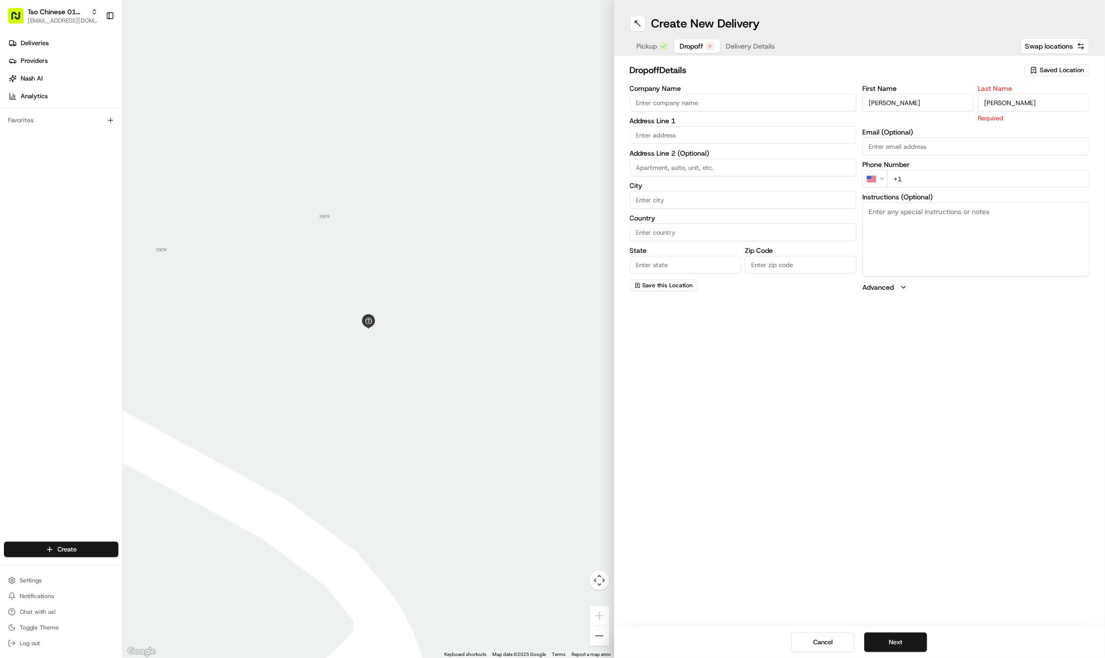
type input "Moore"
paste input "956 299 1253"
type input "+1 956 299 1253"
paste input "3000 Guadalupe St"
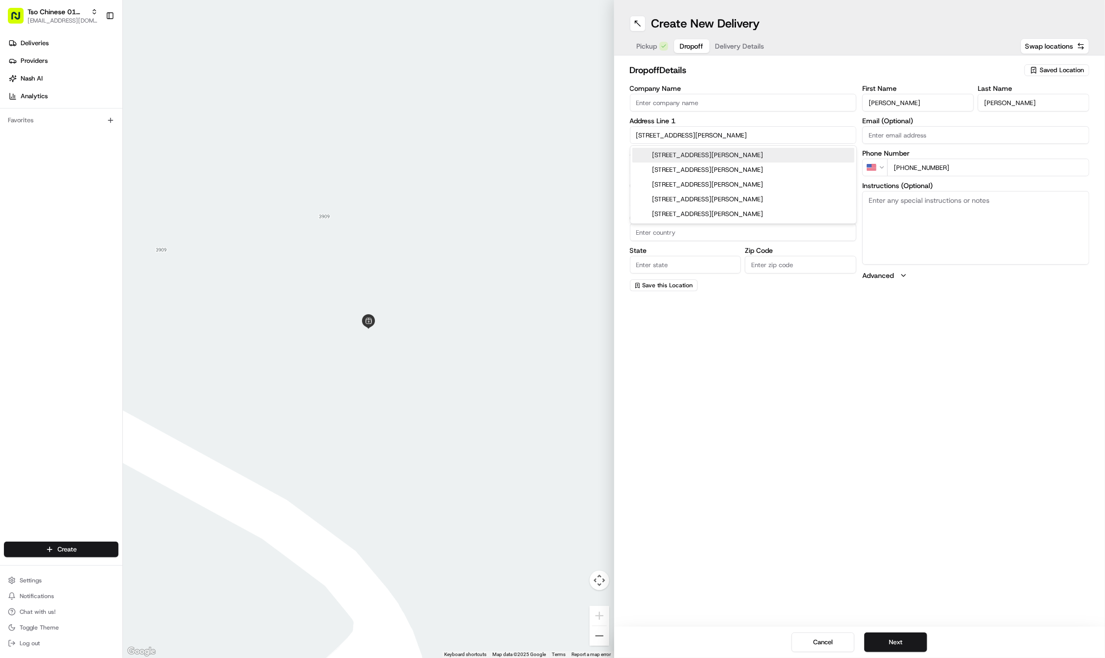
click at [695, 158] on div "3000 Guadalupe Street, Austin, TX" at bounding box center [743, 155] width 222 height 15
type input "3000 Guadalupe St, Austin, TX 78705, USA"
type input "Austin"
type input "[GEOGRAPHIC_DATA]"
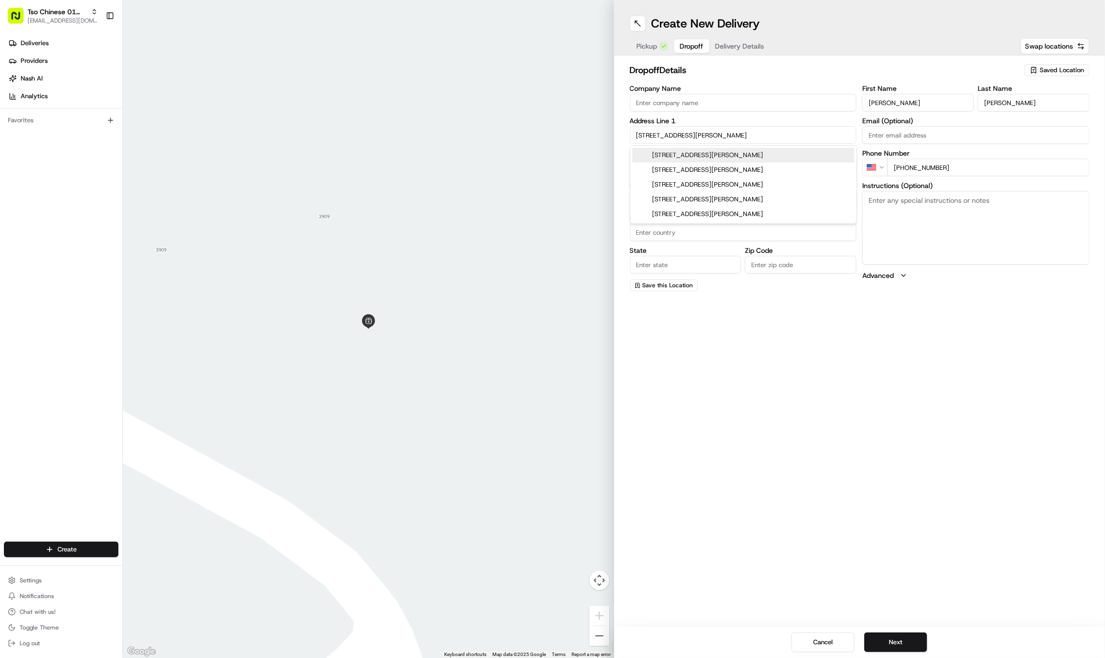
type input "78705"
type input "3000 Guadalupe Street"
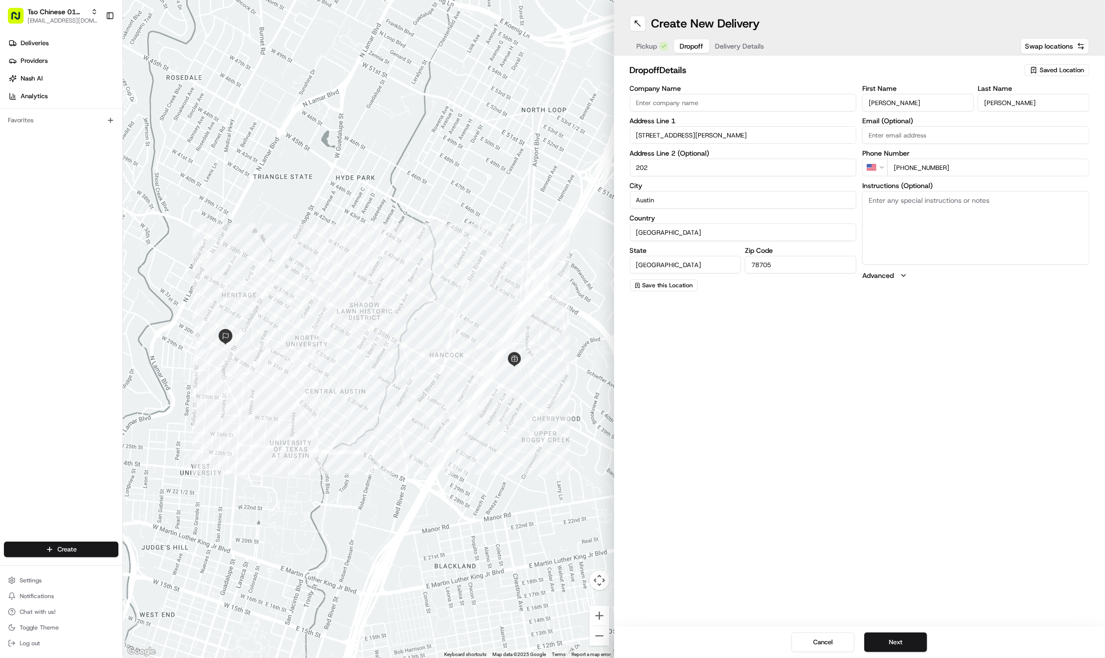
type input "202"
click at [968, 237] on textarea "Instructions (Optional)" at bounding box center [975, 228] width 227 height 74
paste textarea "Brown building that says 3000 Guadalupe, can park in spot 40"
type textarea "Brown building that says 3000 Guadalupe, can park in spot 40"
click at [889, 635] on button "Next" at bounding box center [895, 643] width 63 height 20
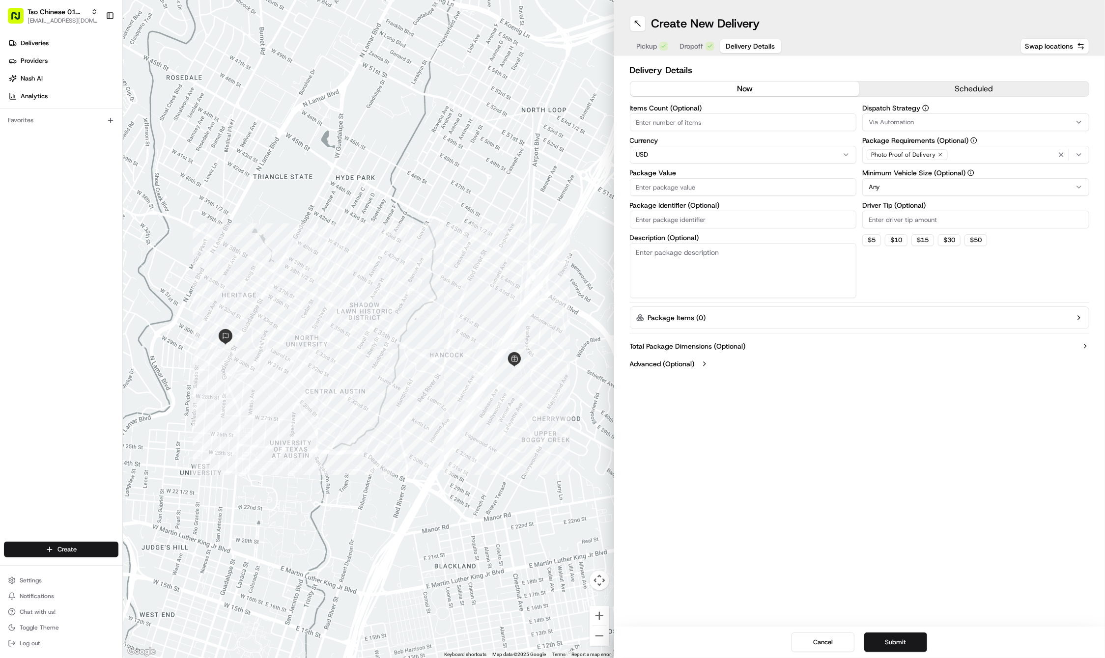
click at [883, 217] on input "Driver Tip (Optional)" at bounding box center [975, 220] width 227 height 18
type input "2"
click at [901, 121] on span "Via Automation" at bounding box center [891, 122] width 45 height 9
click at [908, 177] on span "Tso Cherrywood Strategy" at bounding box center [939, 175] width 121 height 9
click at [739, 225] on html "Tso Chinese 01 Cherrywood haran@tsochinese.com Toggle Sidebar Deliveries Provid…" at bounding box center [552, 329] width 1105 height 658
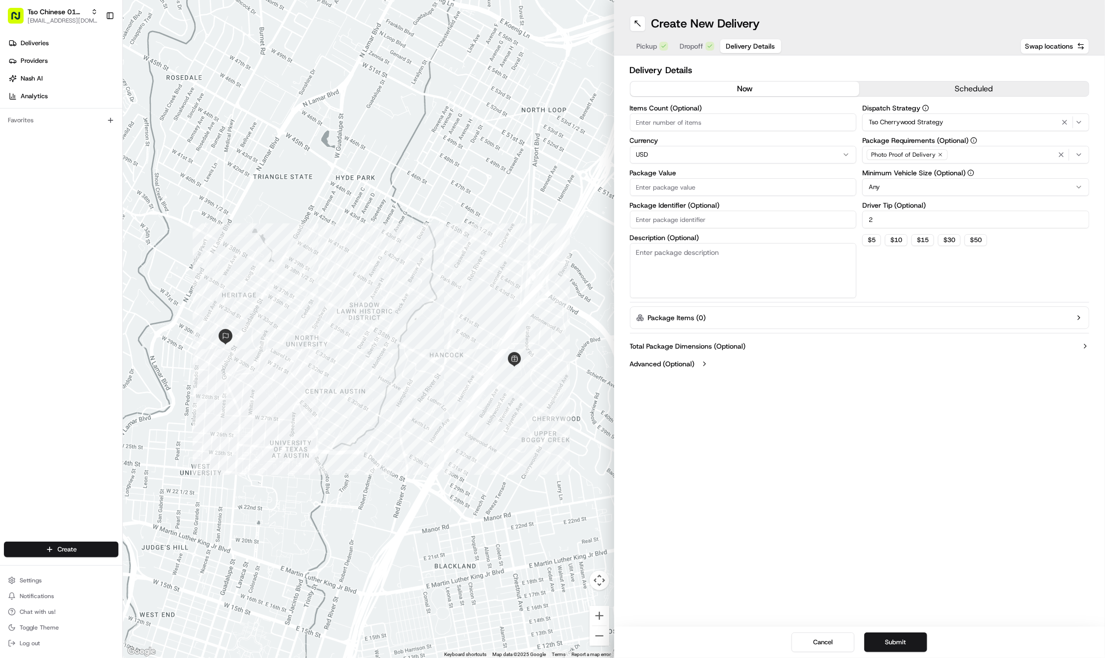
click at [697, 215] on input "Package Identifier (Optional)" at bounding box center [743, 220] width 227 height 18
paste input "FXZDQ97"
type input "FXZDQ97"
click at [682, 189] on input "Package Value" at bounding box center [743, 187] width 227 height 18
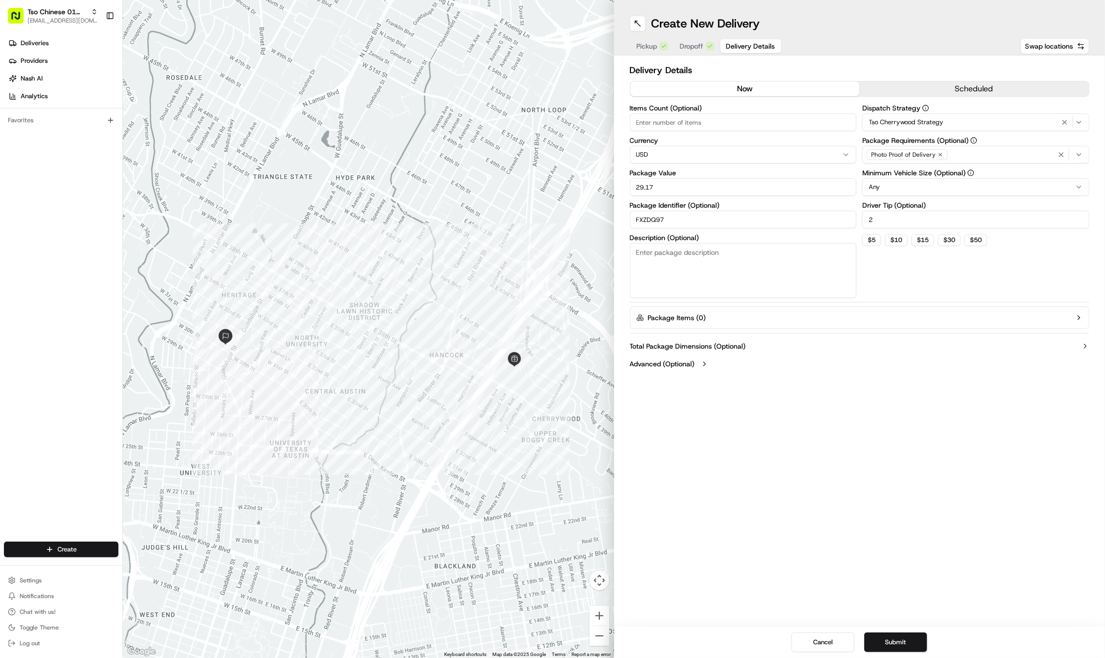
type input "29.17"
click at [938, 156] on icon "button" at bounding box center [941, 155] width 6 height 6
click at [938, 156] on div "Select requirements" at bounding box center [976, 154] width 222 height 9
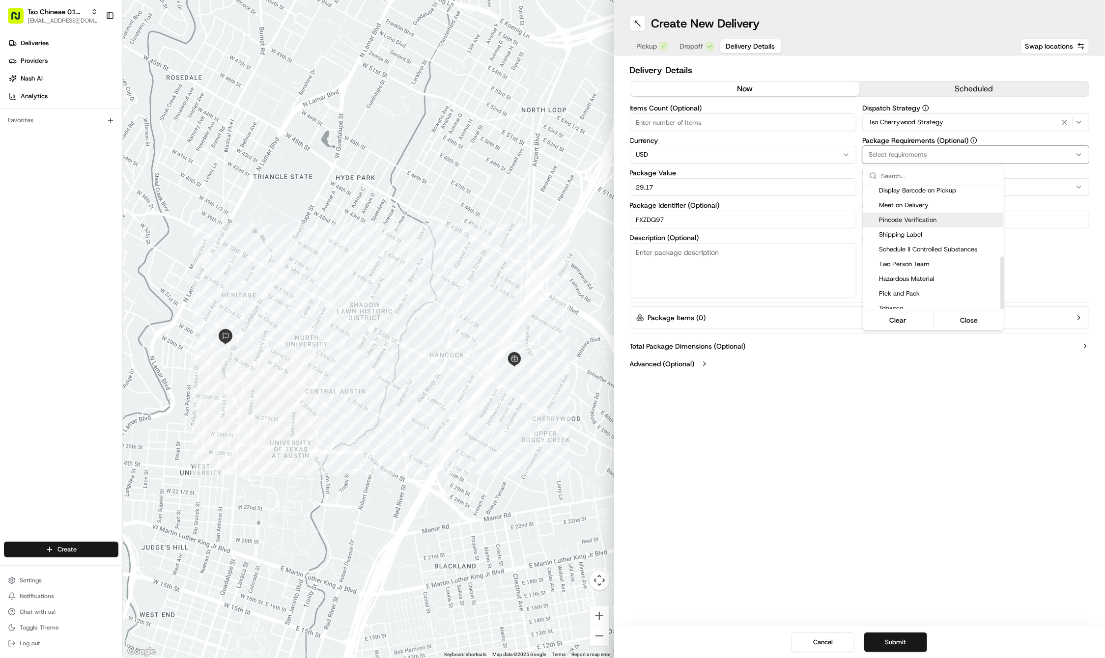
click at [901, 213] on div "Pincode Verification" at bounding box center [933, 220] width 141 height 15
click at [899, 205] on span "Meet on Delivery" at bounding box center [939, 205] width 121 height 9
click at [897, 346] on html "Tso Chinese 01 Cherrywood haran@tsochinese.com Toggle Sidebar Deliveries Provid…" at bounding box center [552, 329] width 1105 height 658
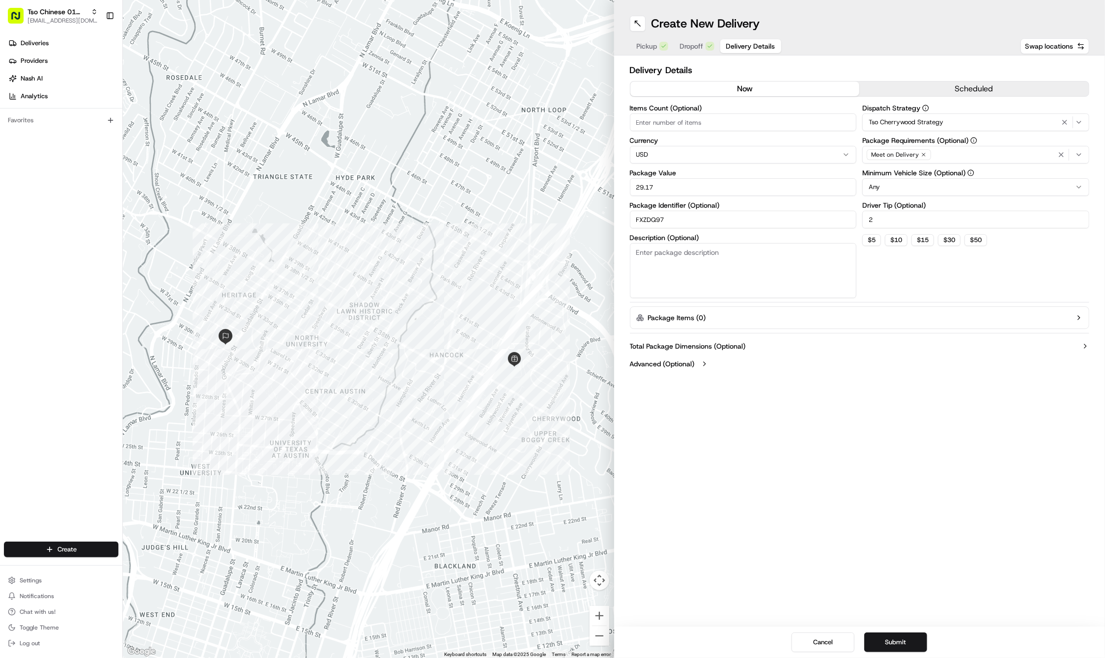
click at [975, 555] on div "Create New Delivery Pickup Dropoff Delivery Details Swap locations Delivery Det…" at bounding box center [859, 329] width 491 height 658
click at [909, 640] on button "Submit" at bounding box center [895, 643] width 63 height 20
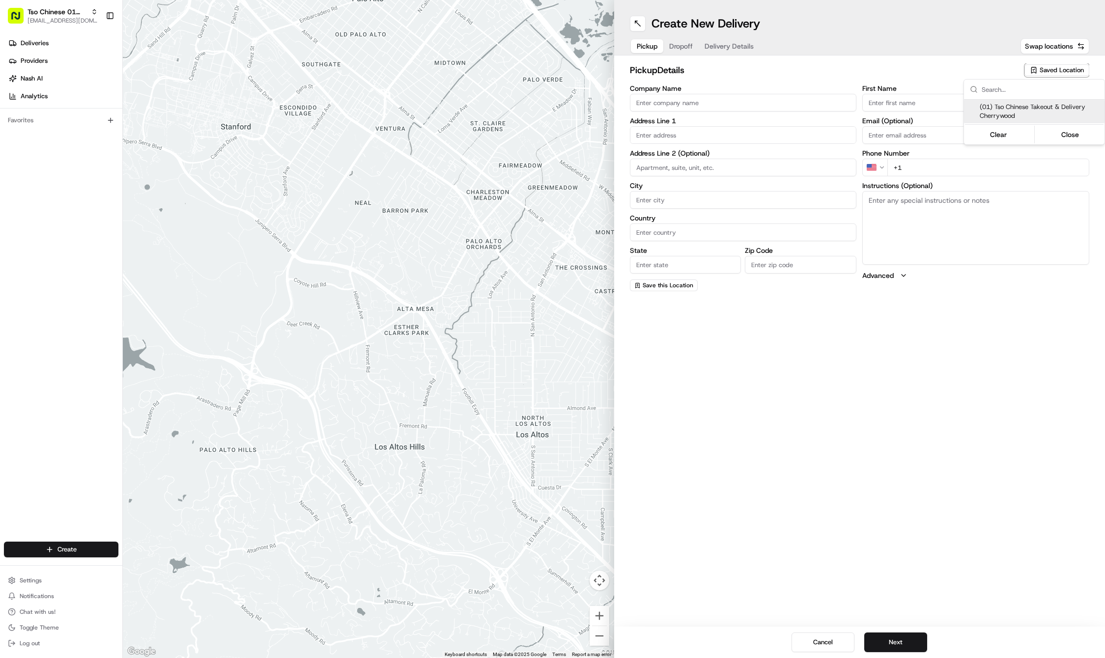
click at [1022, 105] on span "(01) Tso Chinese Takeout & Delivery Cherrywood" at bounding box center [1040, 112] width 121 height 18
type input "(01) Tso Chinese Takeout & Delivery Cherrywood"
type input "[STREET_ADDRESS]"
type input "Ste E-5"
type input "Austin"
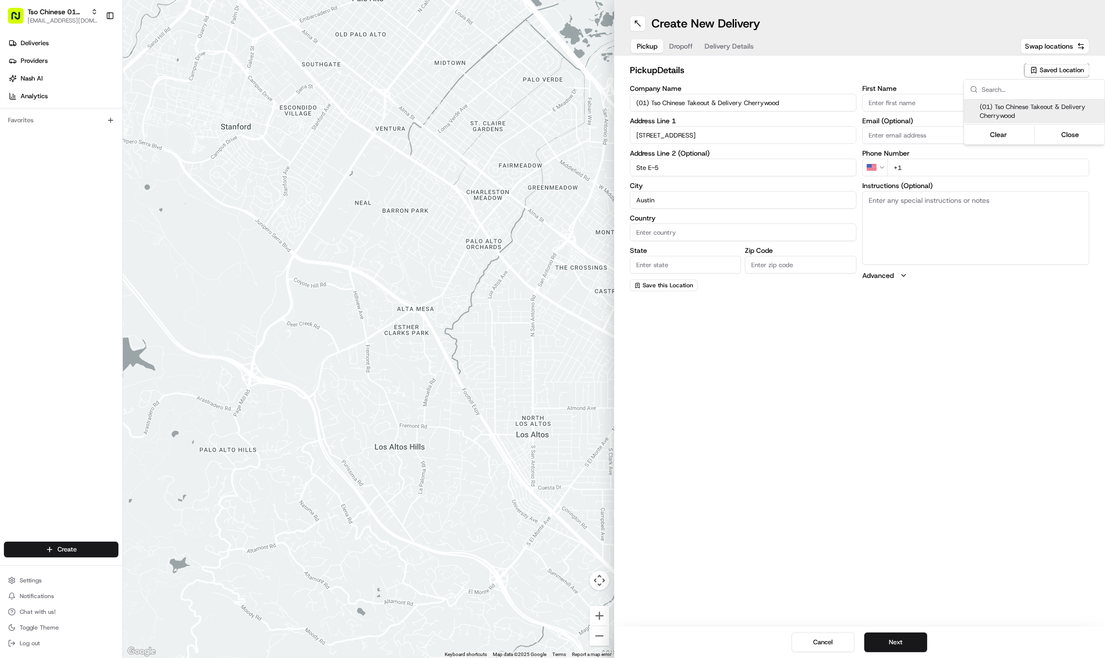
type input "US"
type input "[GEOGRAPHIC_DATA]"
type input "78722"
type input "Tso Chinese"
type input "Cherrywood Manager"
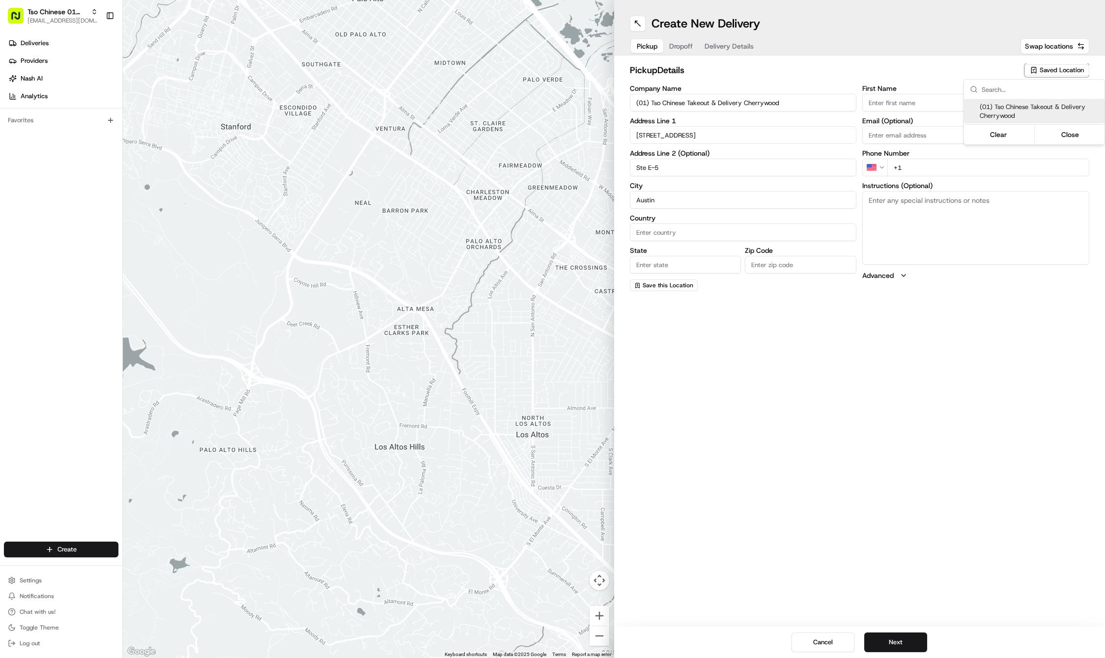
type input "[EMAIL_ADDRESS][DOMAIN_NAME]"
type input "[PHONE_NUMBER]"
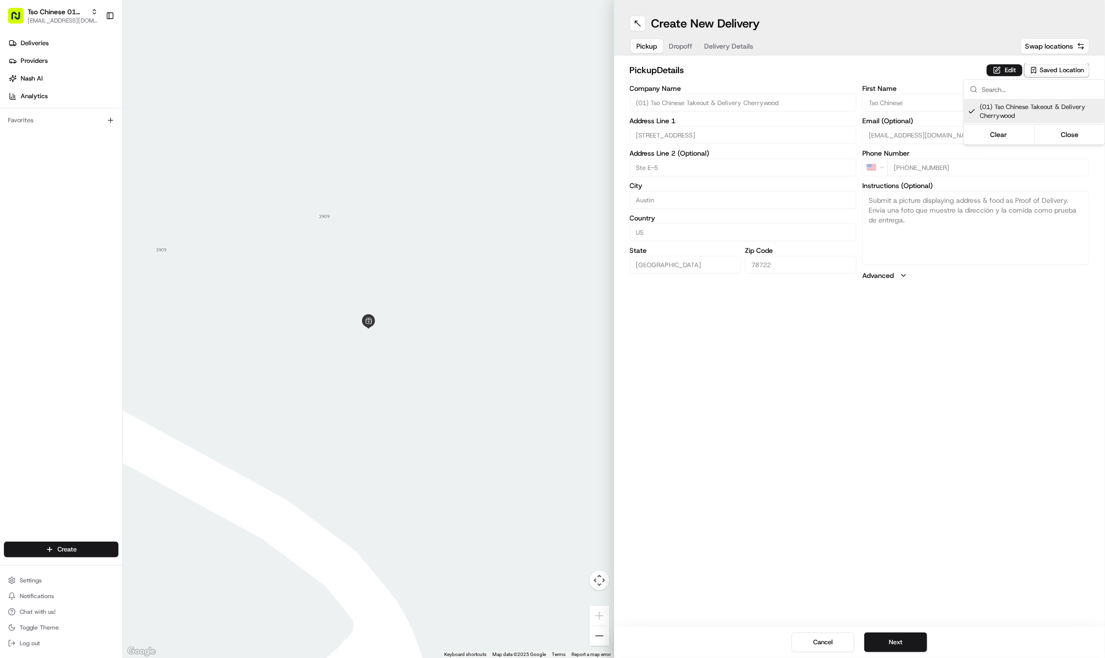
click at [938, 373] on html "Tso Chinese 01 Cherrywood [EMAIL_ADDRESS][DOMAIN_NAME] Toggle Sidebar Deliverie…" at bounding box center [552, 329] width 1105 height 658
click at [887, 643] on button "Next" at bounding box center [895, 643] width 63 height 20
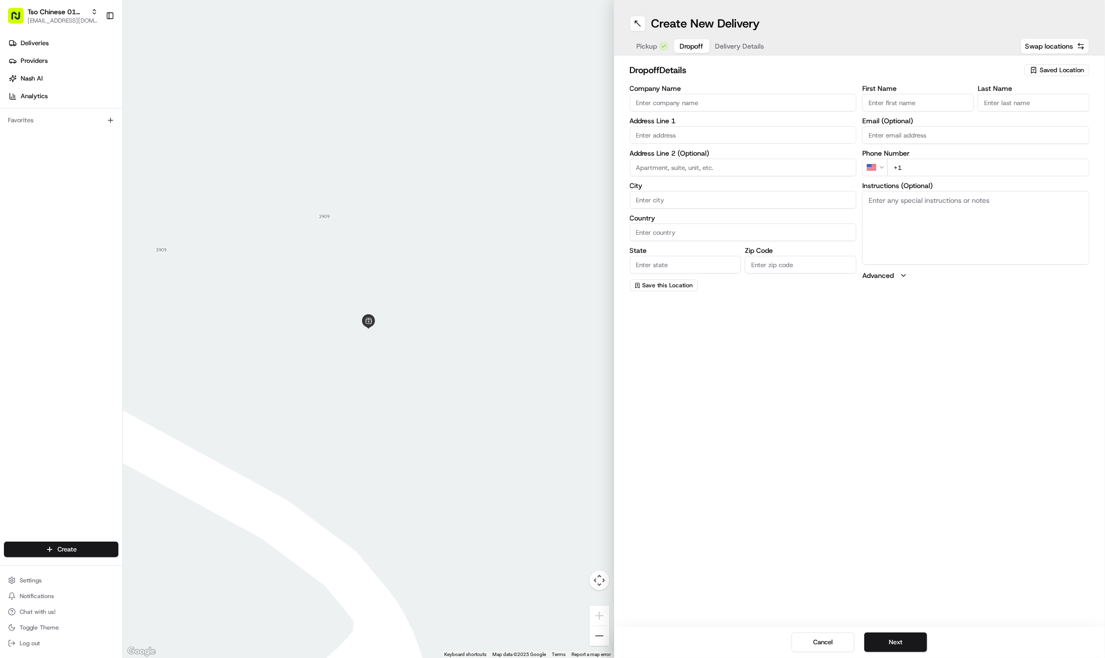
paste input "[PERSON_NAME]"
type input "[PERSON_NAME]"
click at [932, 184] on input "+1" at bounding box center [988, 179] width 202 height 18
paste input "[PHONE_NUMBER]"
type input "[PHONE_NUMBER]"
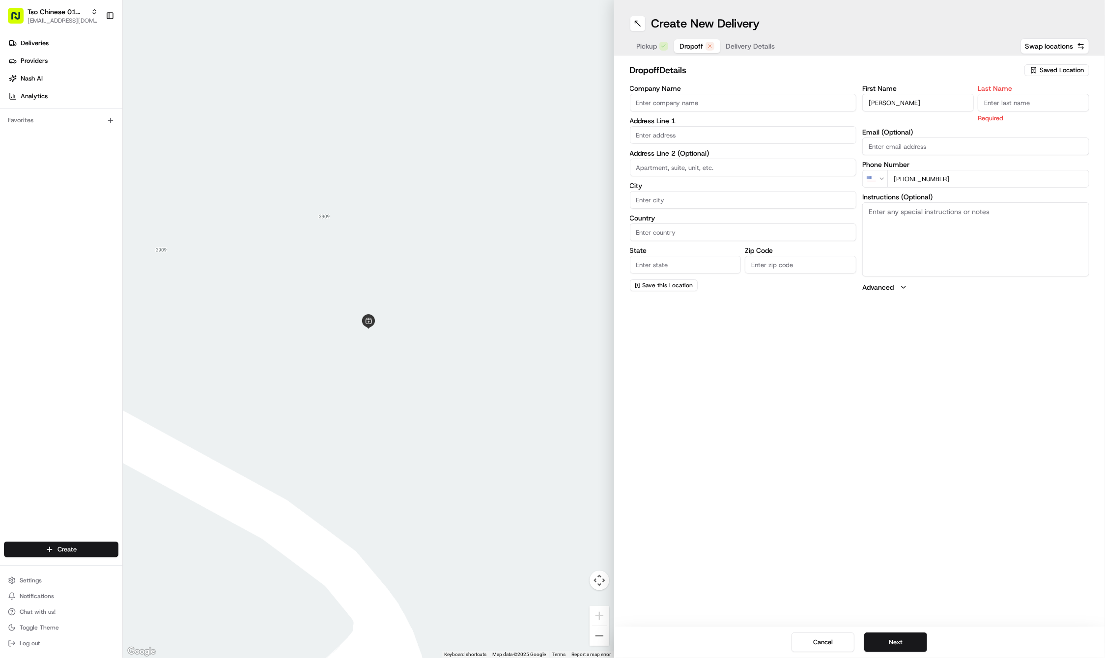
paste input "Judge"
type input "Judge"
paste input "[STREET_ADDRESS]"
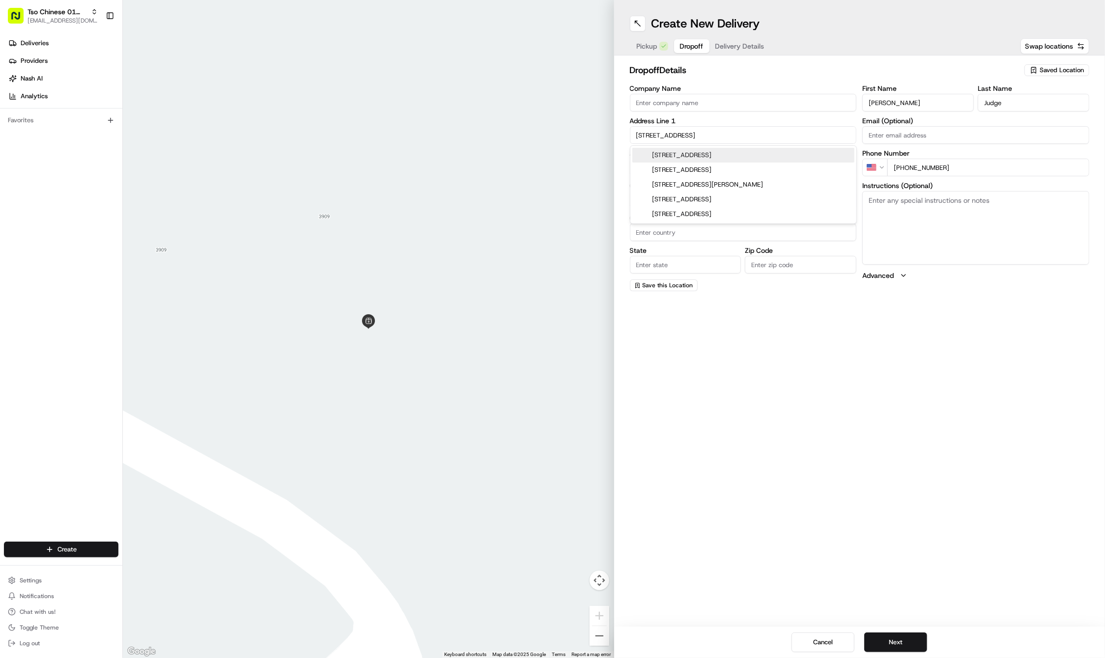
click at [679, 156] on div "[STREET_ADDRESS]" at bounding box center [743, 155] width 222 height 15
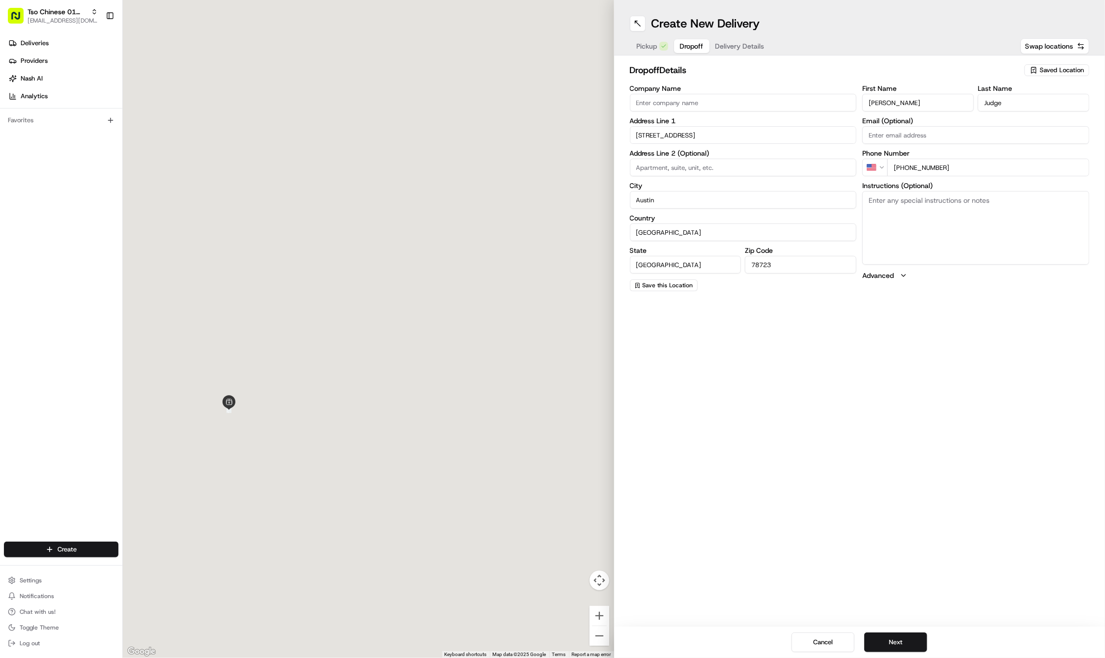
type input "[STREET_ADDRESS]"
type input "Austin"
type input "[GEOGRAPHIC_DATA]"
type input "78723"
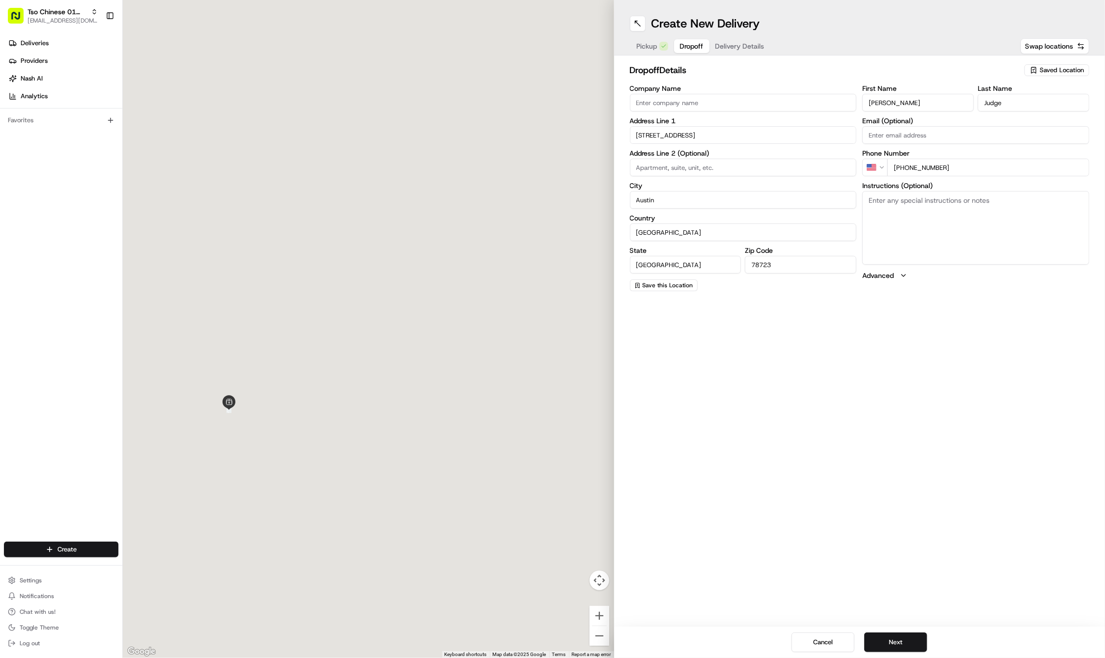
type input "[STREET_ADDRESS]"
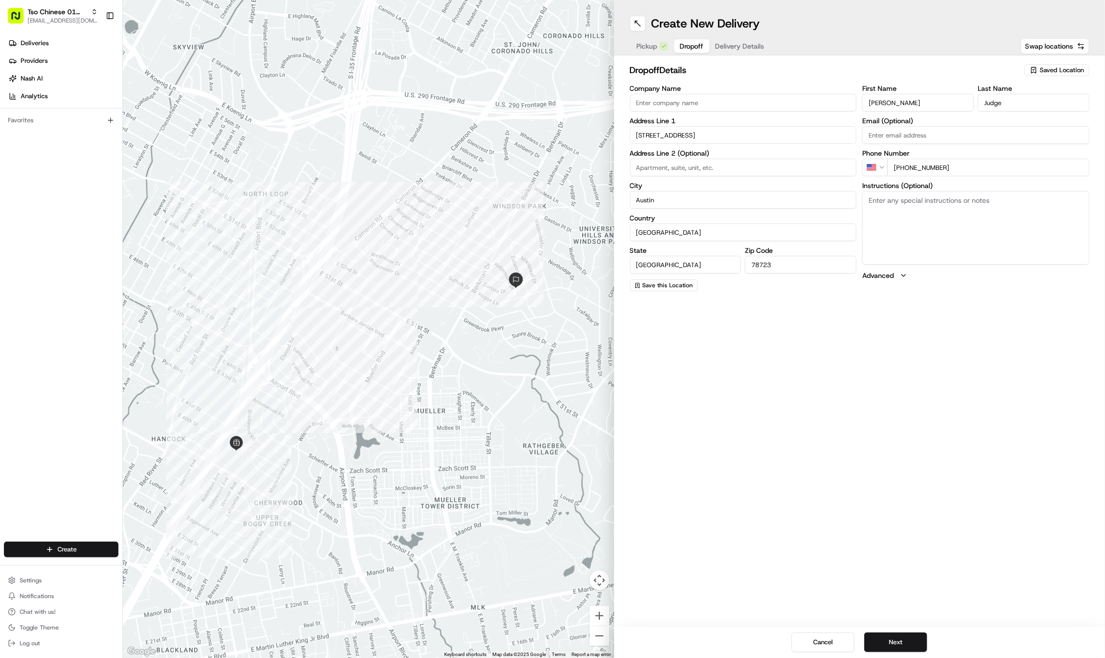
click at [998, 460] on div "Create New Delivery Pickup Dropoff Delivery Details Swap locations dropoff Deta…" at bounding box center [859, 329] width 491 height 658
click at [875, 639] on button "Next" at bounding box center [895, 643] width 63 height 20
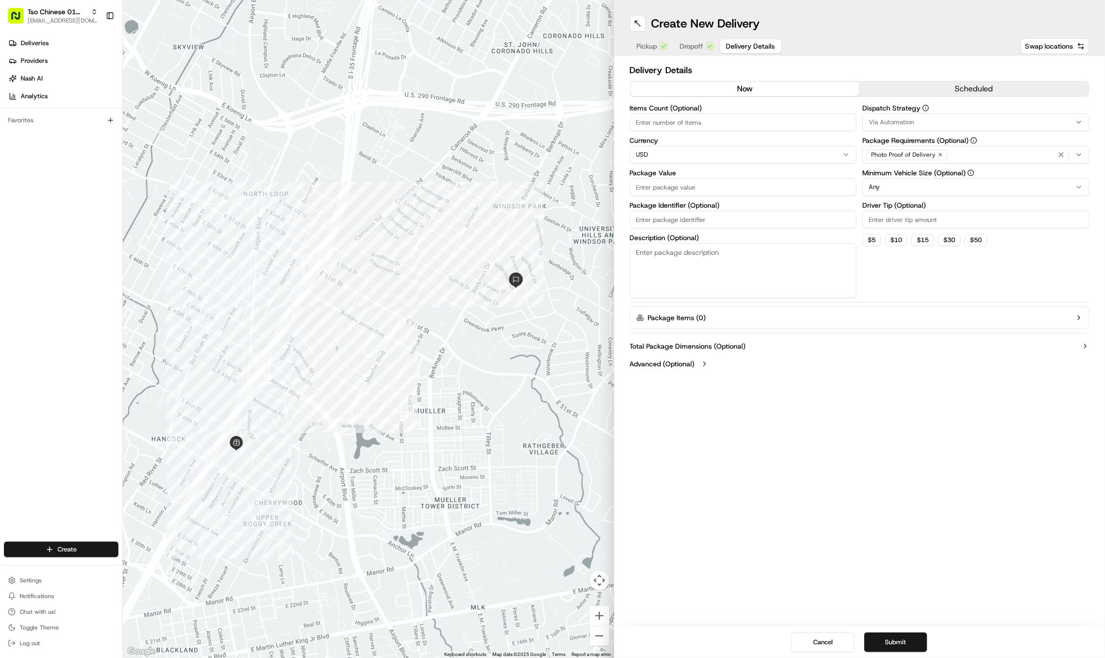
click at [665, 220] on input "Package Identifier (Optional)" at bounding box center [743, 220] width 227 height 18
paste input "DE164C4"
type input "DE164C4"
click at [677, 183] on input "Package Value" at bounding box center [743, 187] width 227 height 18
type input "80.25"
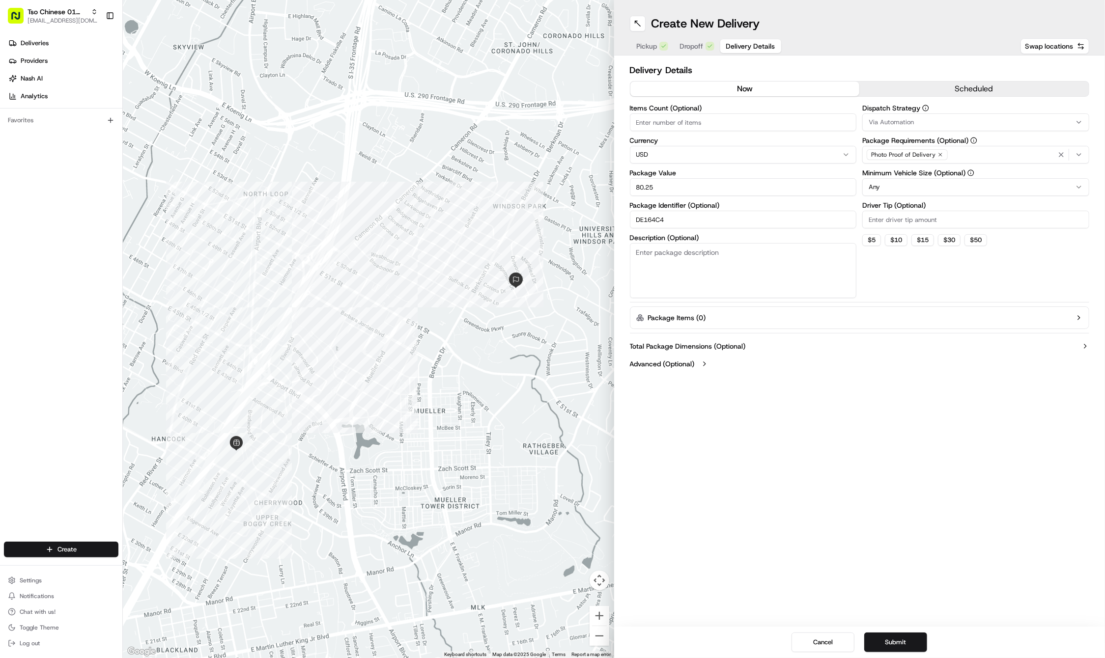
click at [879, 222] on input "Driver Tip (Optional)" at bounding box center [975, 220] width 227 height 18
type input "2"
click at [928, 118] on div "Via Automation" at bounding box center [976, 122] width 222 height 9
click at [925, 174] on span "Tso Cherrywood Strategy" at bounding box center [939, 175] width 121 height 9
click at [1060, 152] on icon "button" at bounding box center [1061, 155] width 8 height 8
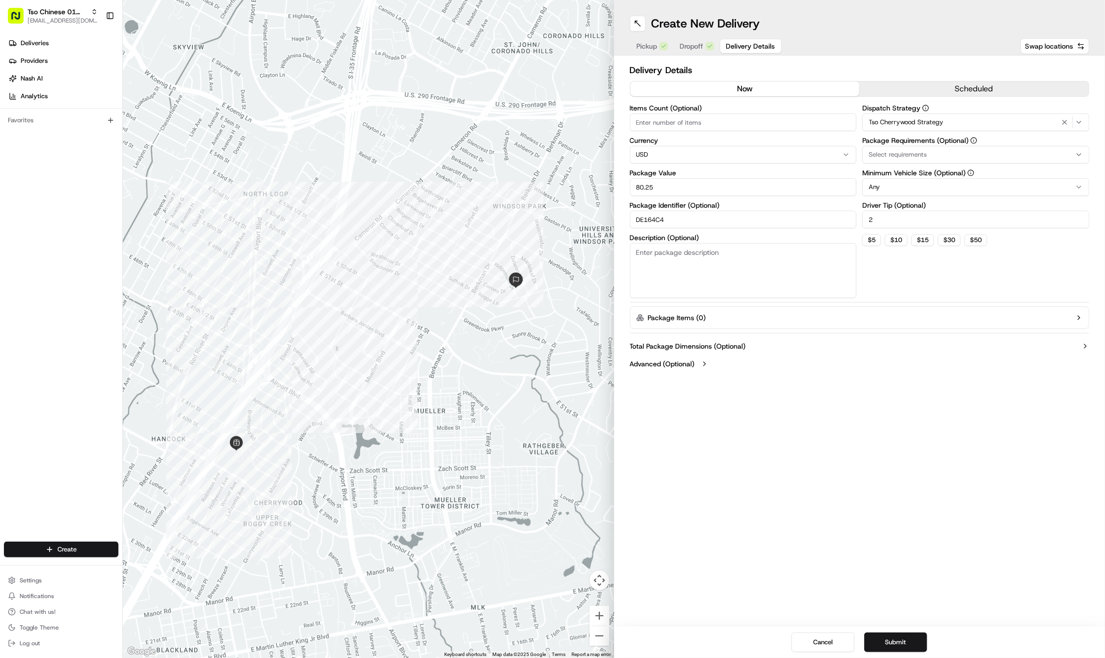
click at [1060, 152] on div "Select requirements" at bounding box center [976, 154] width 222 height 9
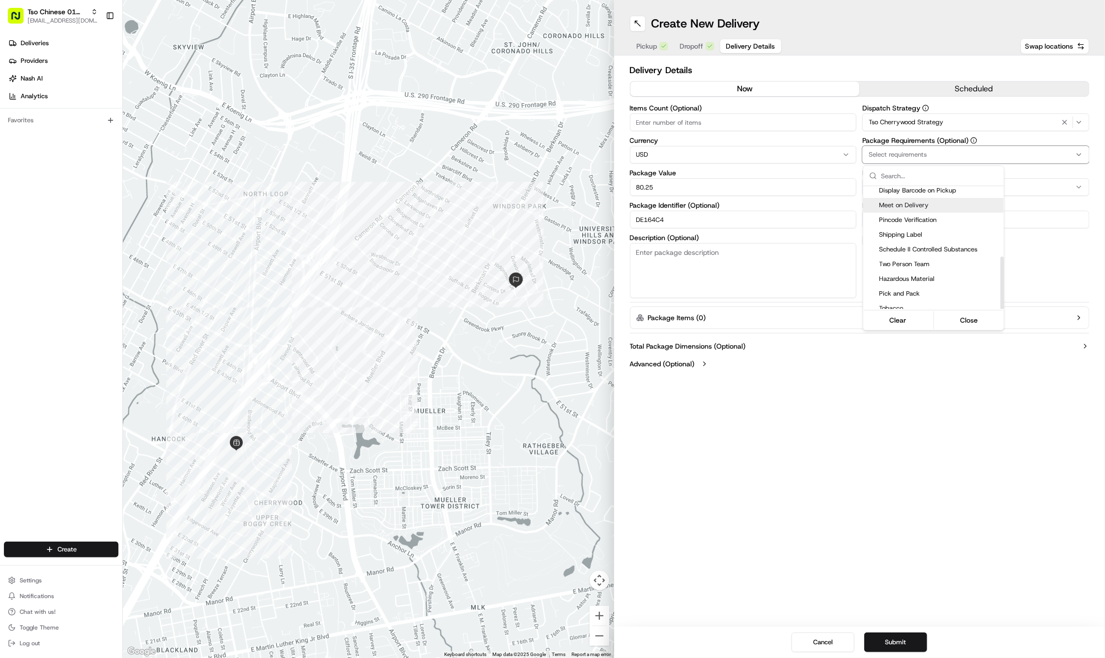
click at [920, 205] on span "Meet on Delivery" at bounding box center [939, 205] width 121 height 9
click at [898, 424] on html "Tso Chinese 01 Cherrywood [EMAIL_ADDRESS][DOMAIN_NAME] Toggle Sidebar Deliverie…" at bounding box center [552, 329] width 1105 height 658
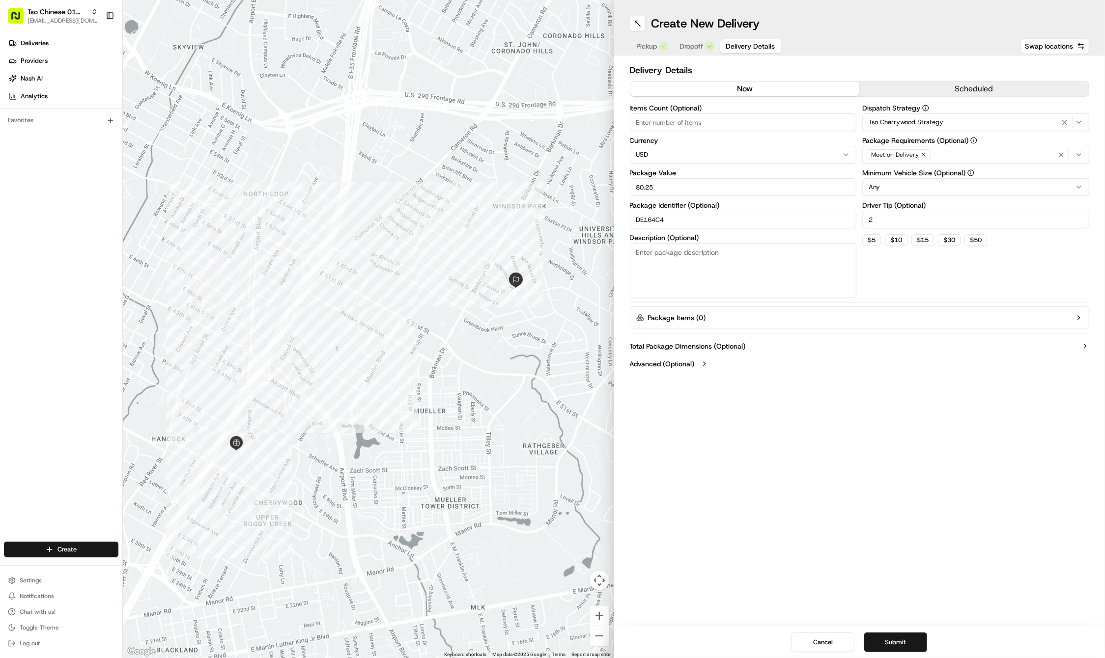
click at [906, 222] on input "2" at bounding box center [975, 220] width 227 height 18
type input "3"
click at [893, 642] on button "Submit" at bounding box center [895, 643] width 63 height 20
